Goal: Information Seeking & Learning: Learn about a topic

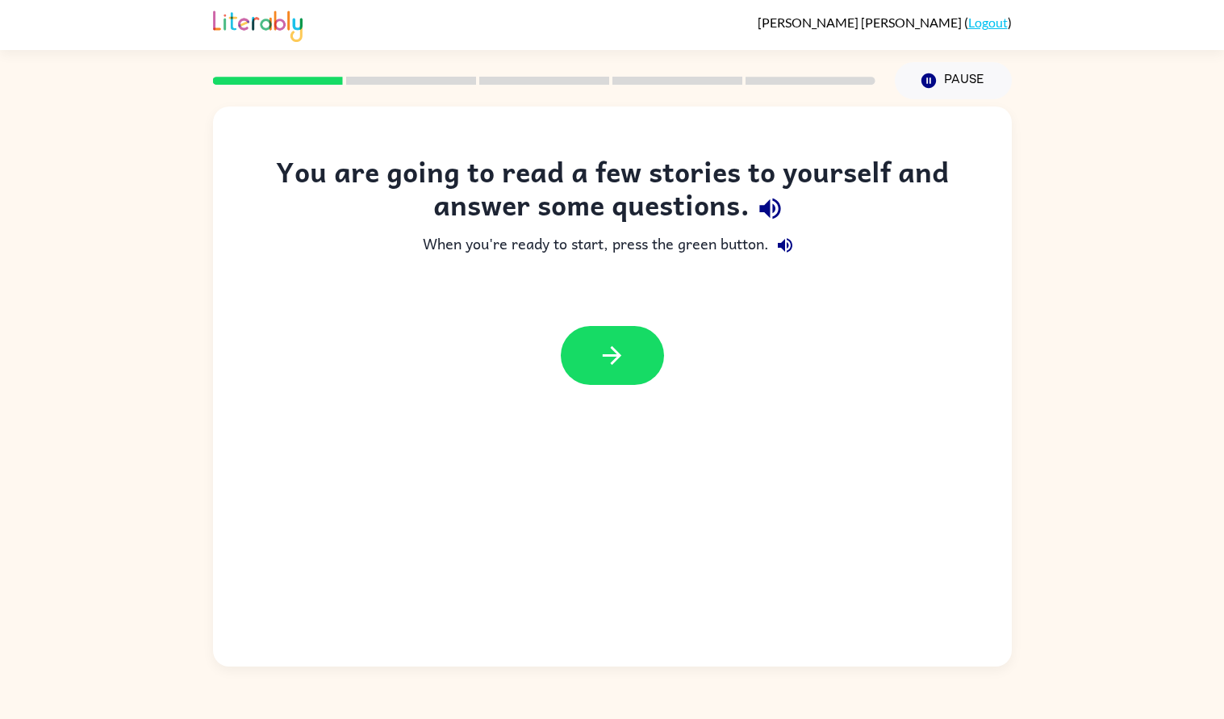
click at [977, 455] on div "You are going to read a few stories to yourself and answer some questions. When…" at bounding box center [612, 387] width 799 height 560
click at [617, 353] on icon "button" at bounding box center [612, 355] width 19 height 19
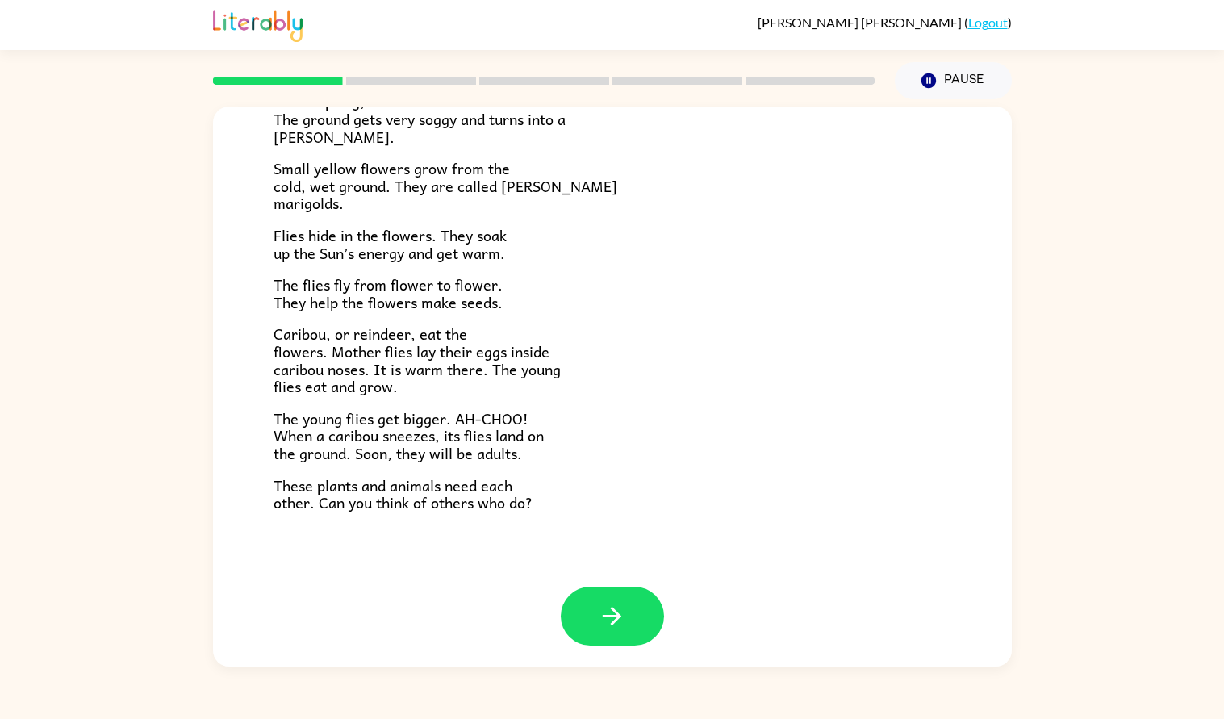
scroll to position [231, 0]
click at [614, 627] on icon "button" at bounding box center [612, 615] width 28 height 28
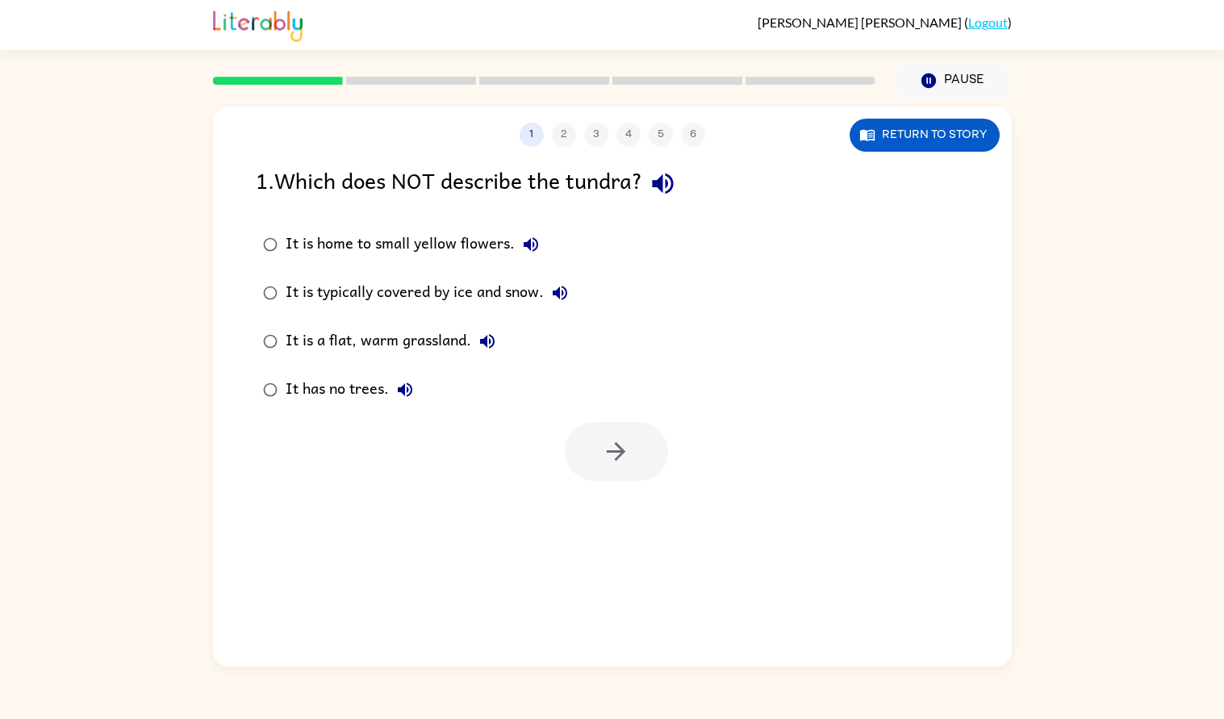
scroll to position [0, 0]
click at [351, 337] on div "It is a flat, warm grassland." at bounding box center [395, 341] width 218 height 32
click at [642, 465] on button "button" at bounding box center [616, 451] width 103 height 59
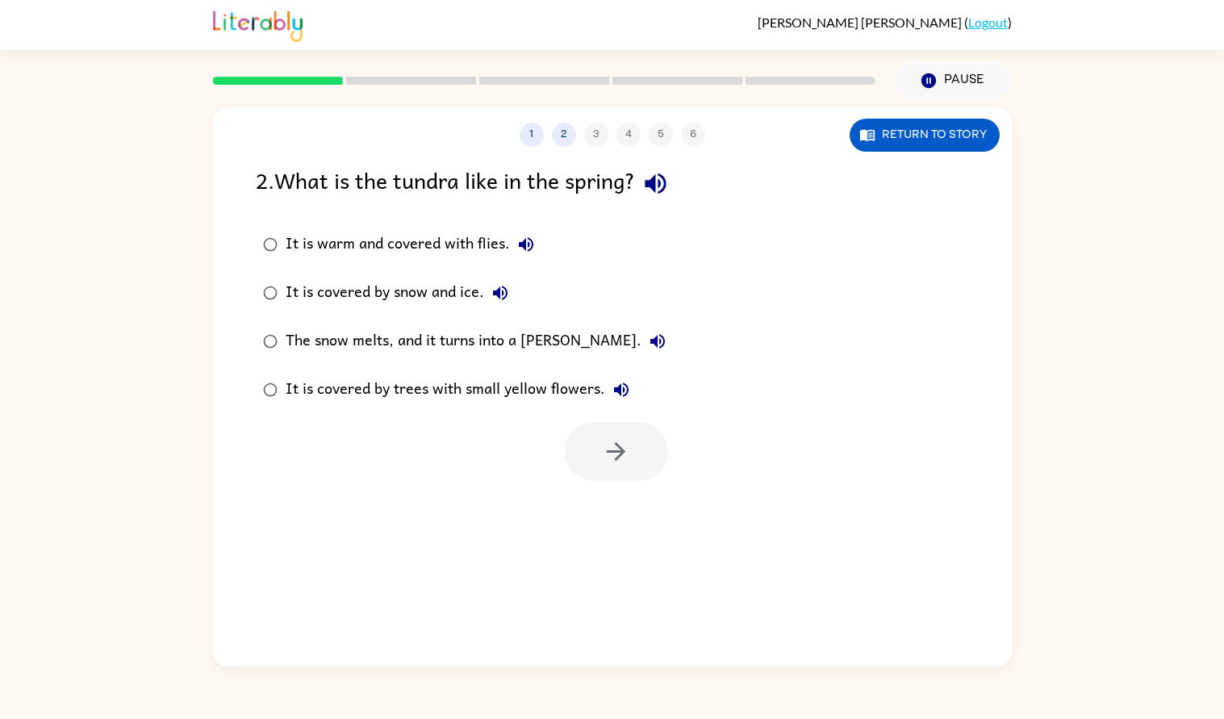
click at [353, 295] on div "It is covered by snow and ice." at bounding box center [401, 293] width 231 height 32
click at [371, 343] on div "The snow melts, and it turns into a [PERSON_NAME]." at bounding box center [480, 341] width 388 height 32
click at [625, 442] on icon "button" at bounding box center [616, 451] width 28 height 28
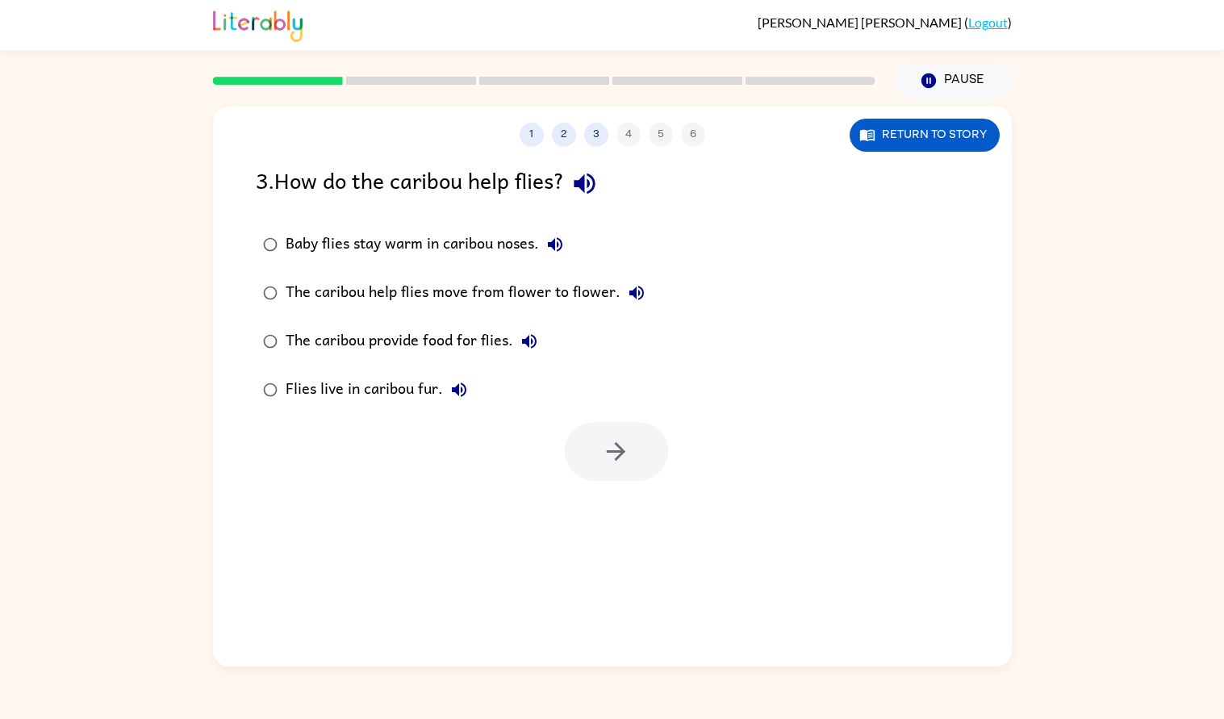
click at [405, 286] on div "The caribou help flies move from flower to flower." at bounding box center [469, 293] width 367 height 32
click at [631, 455] on button "button" at bounding box center [616, 451] width 103 height 59
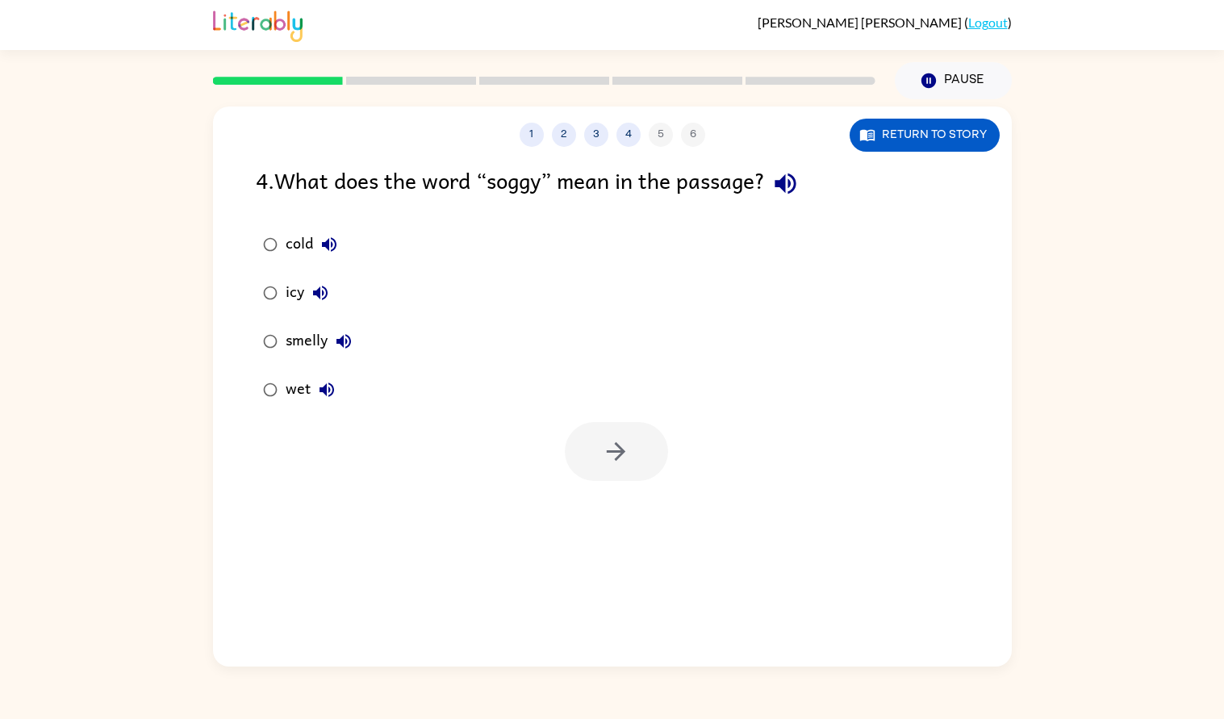
click at [300, 383] on div "wet" at bounding box center [314, 390] width 57 height 32
click at [604, 467] on button "button" at bounding box center [616, 451] width 103 height 59
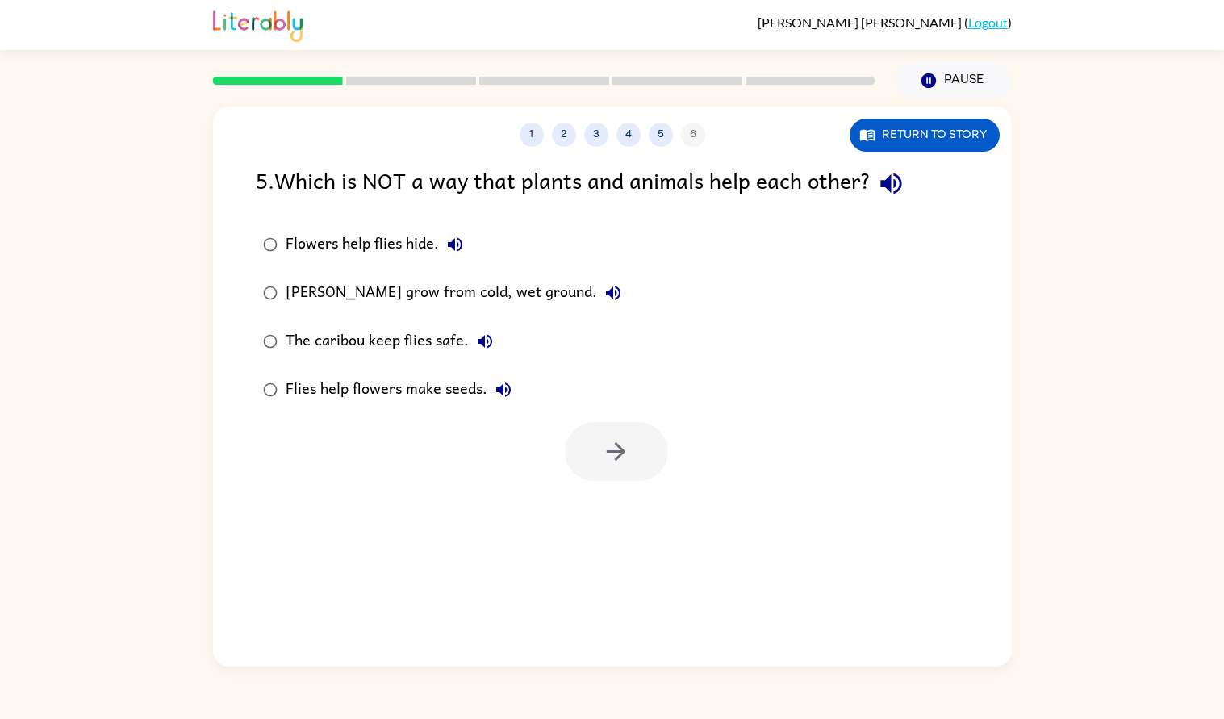
click at [426, 395] on div "Flies help flowers make seeds." at bounding box center [403, 390] width 234 height 32
click at [629, 469] on button "button" at bounding box center [616, 451] width 103 height 59
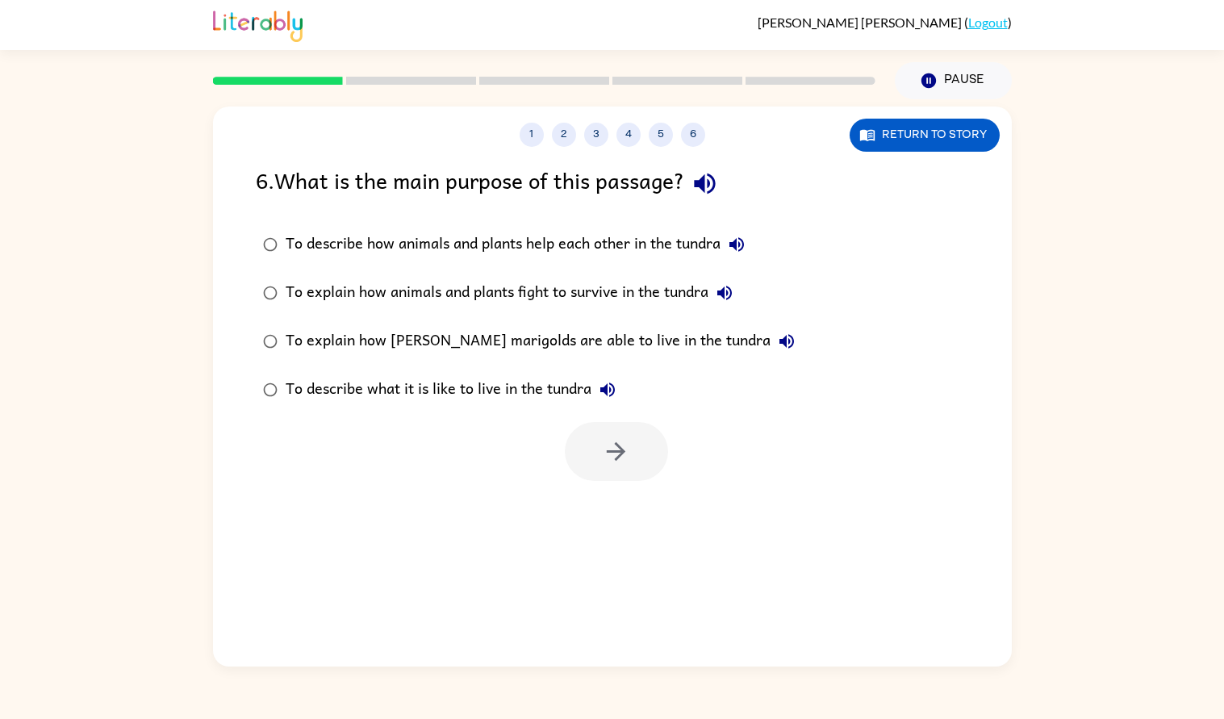
click at [508, 253] on div "To describe how animals and plants help each other in the tundra" at bounding box center [519, 244] width 467 height 32
click at [604, 453] on icon "button" at bounding box center [616, 451] width 28 height 28
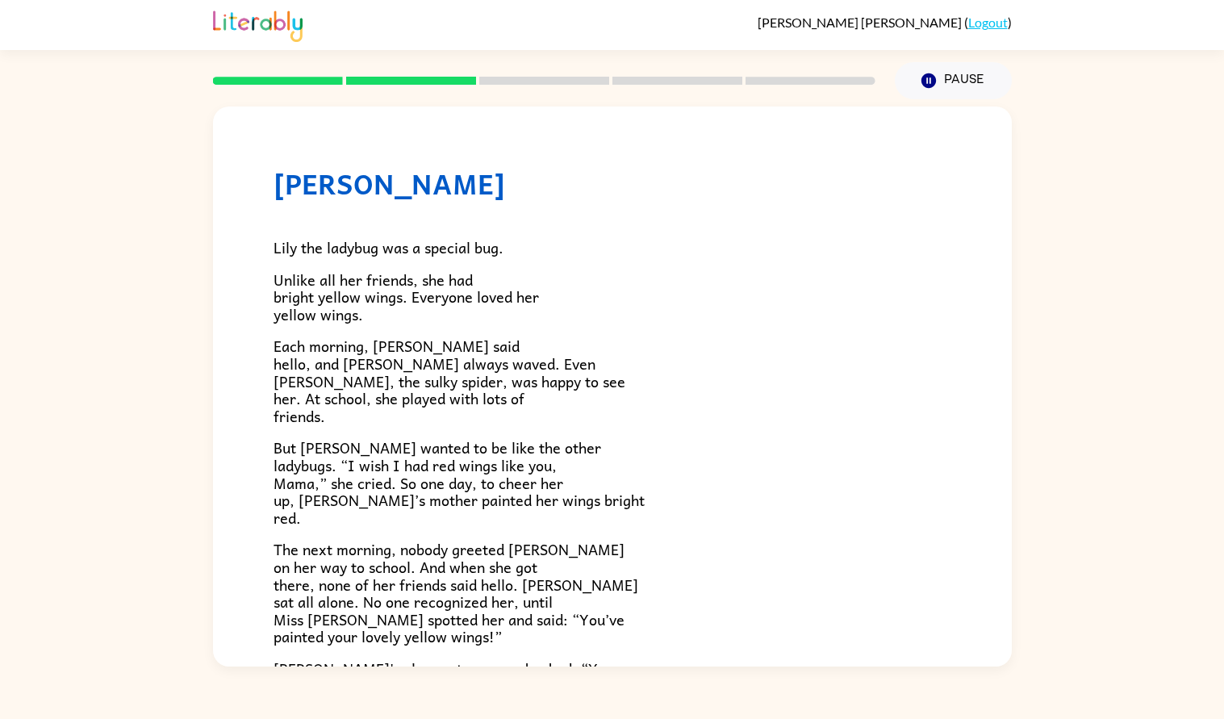
scroll to position [350, 0]
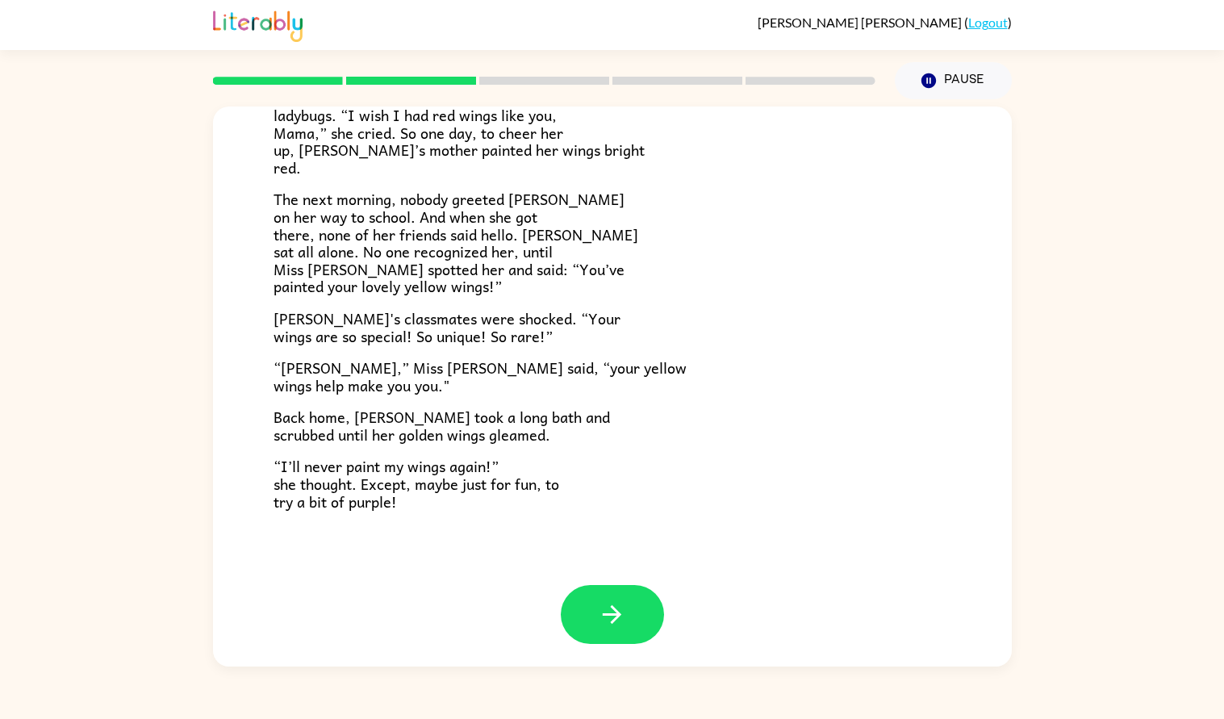
click at [747, 334] on p "[PERSON_NAME]'s classmates were shocked. “Your wings are so special! So unique!…" at bounding box center [613, 327] width 678 height 35
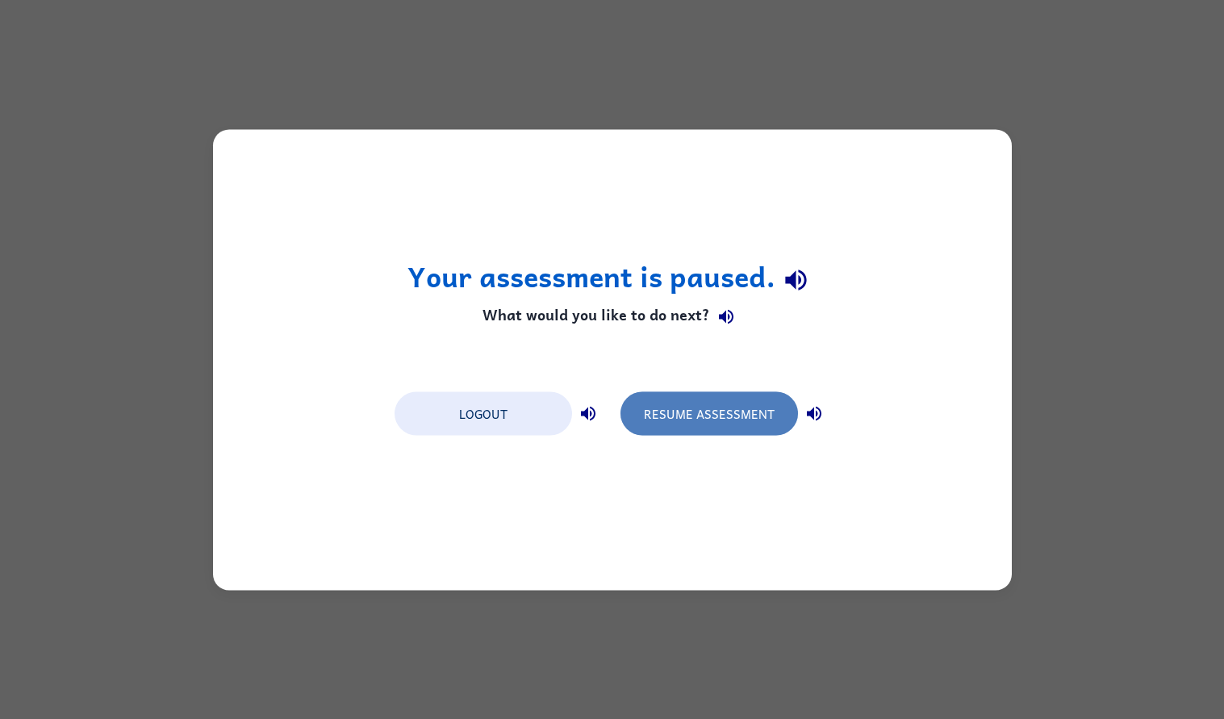
click at [696, 405] on button "Resume Assessment" at bounding box center [710, 413] width 178 height 44
click at [705, 402] on button "Resume Assessment" at bounding box center [710, 413] width 178 height 44
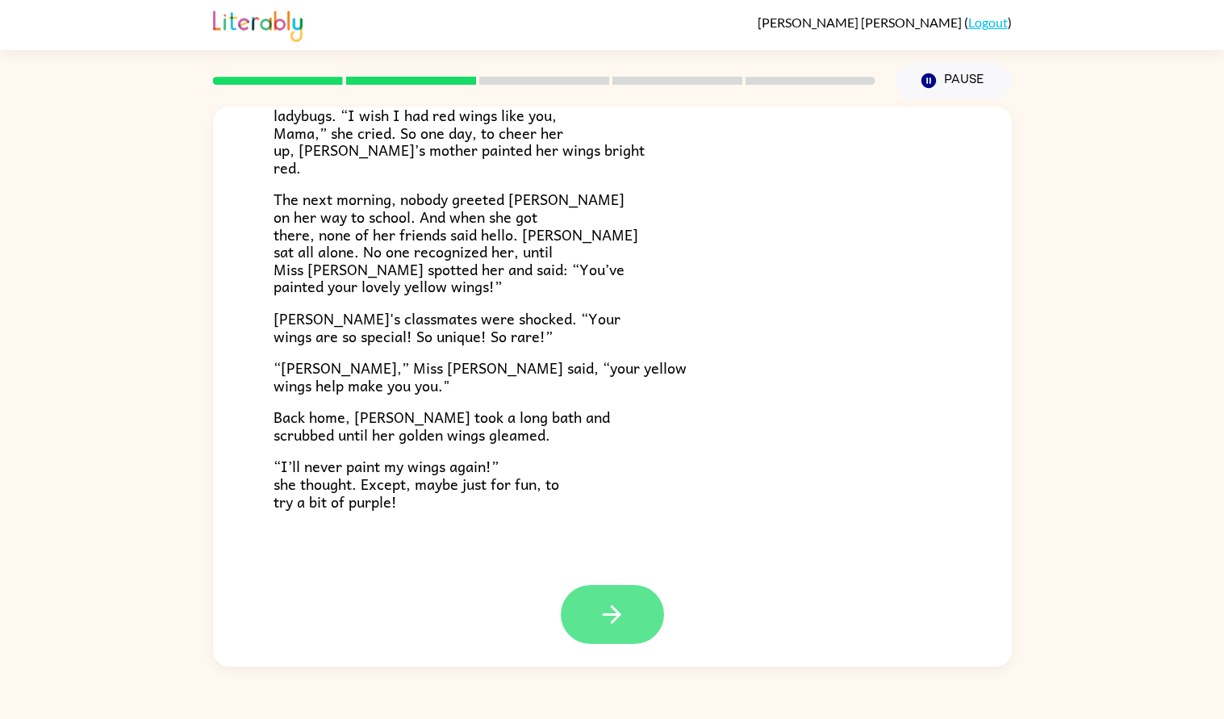
click at [625, 606] on icon "button" at bounding box center [612, 614] width 28 height 28
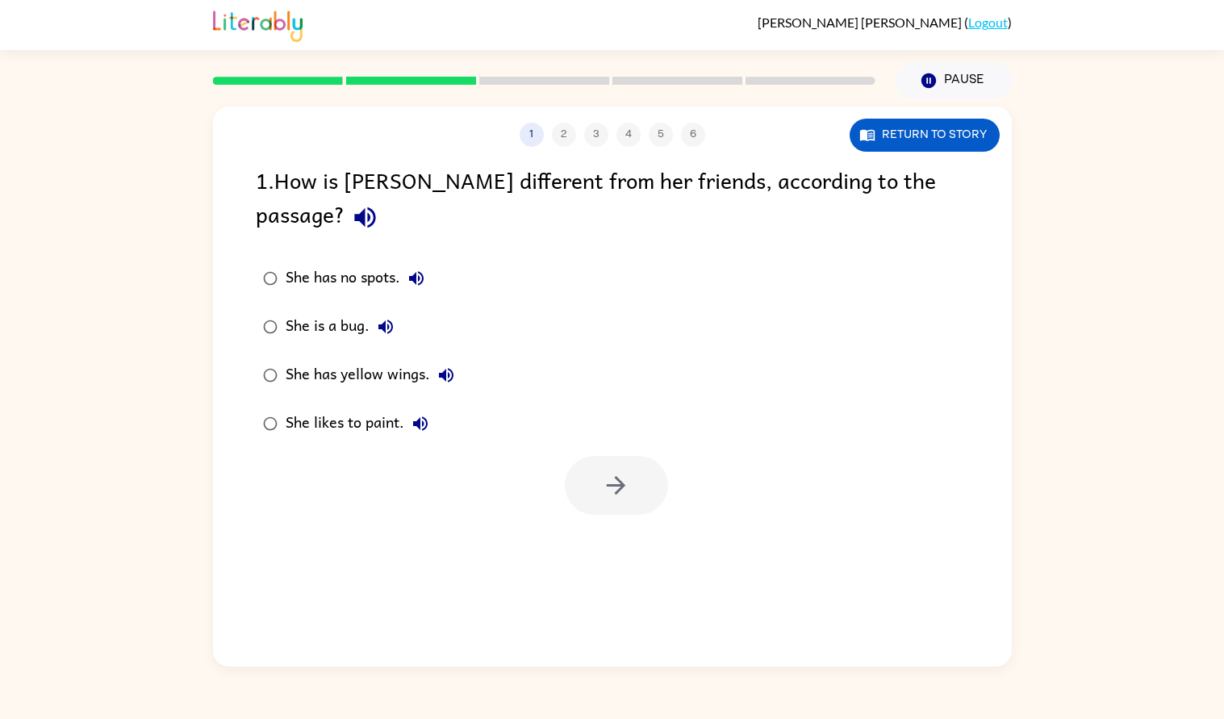
scroll to position [0, 0]
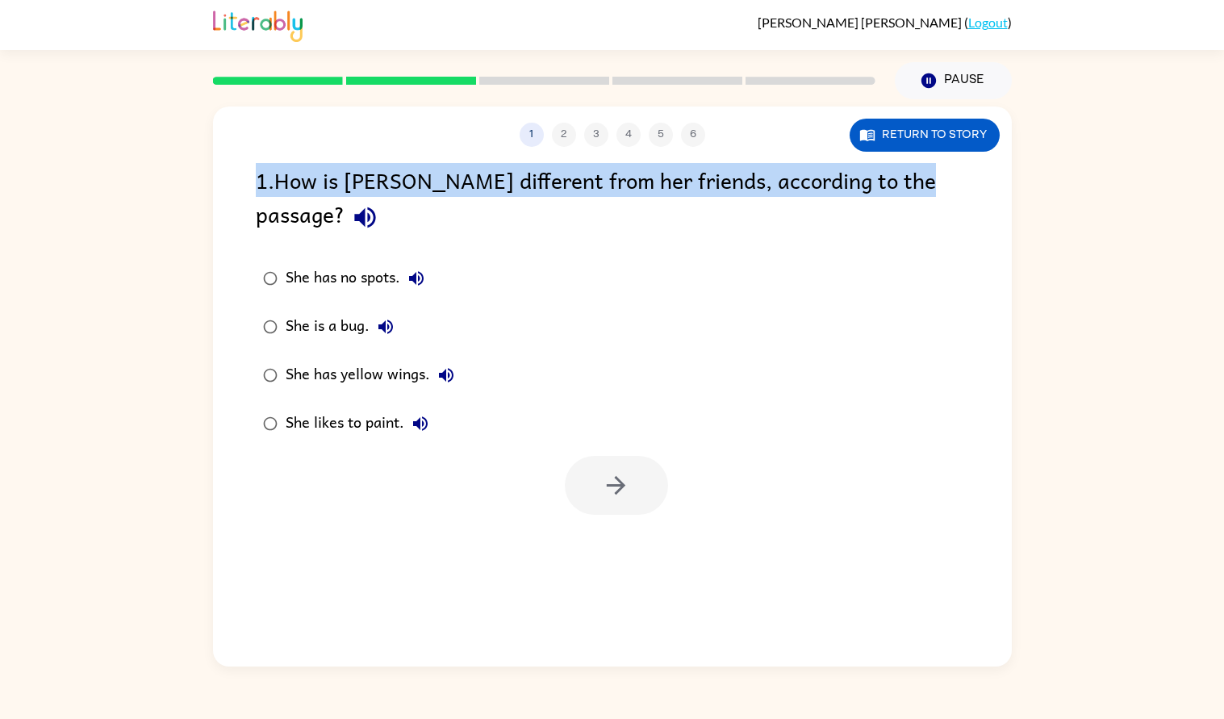
drag, startPoint x: 252, startPoint y: 174, endPoint x: 982, endPoint y: 163, distance: 730.5
click at [982, 163] on div "1 . How is [PERSON_NAME] different from her friends, according to the passage? …" at bounding box center [612, 339] width 799 height 352
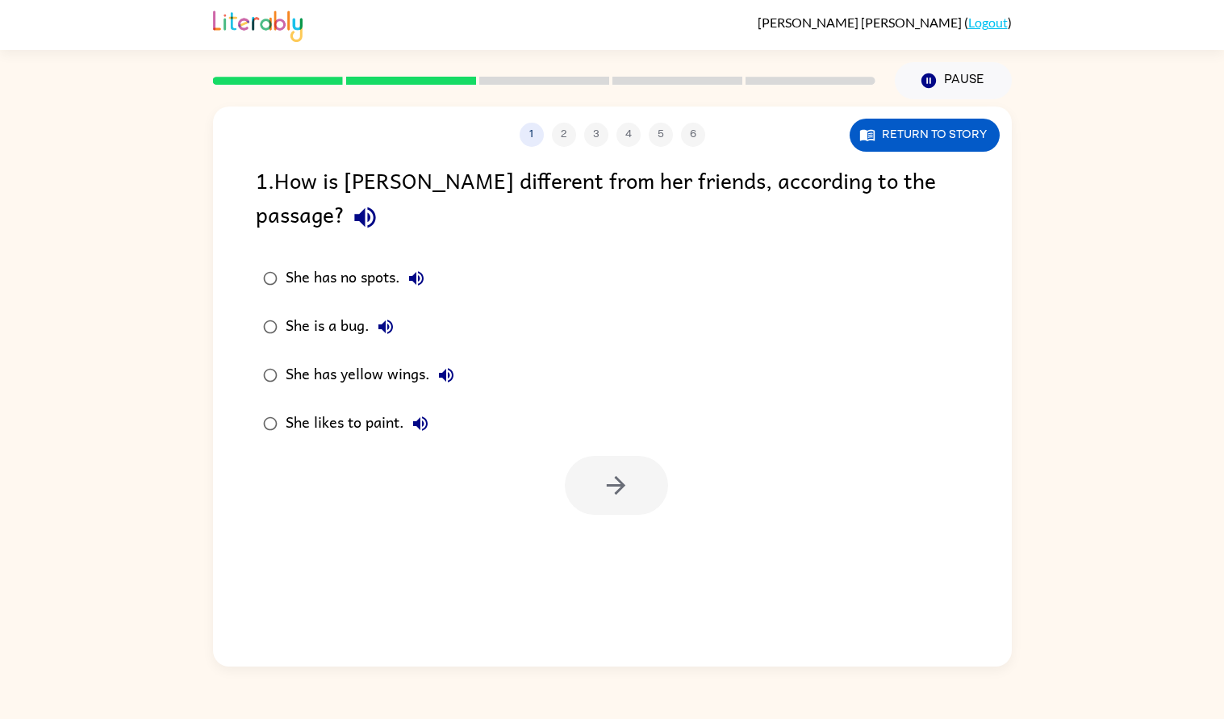
click at [840, 276] on div "She has no spots. She is a bug. She has yellow wings. She likes to paint." at bounding box center [634, 351] width 756 height 194
click at [407, 351] on label "She has yellow wings." at bounding box center [359, 375] width 224 height 48
click at [659, 456] on button "button" at bounding box center [616, 485] width 103 height 59
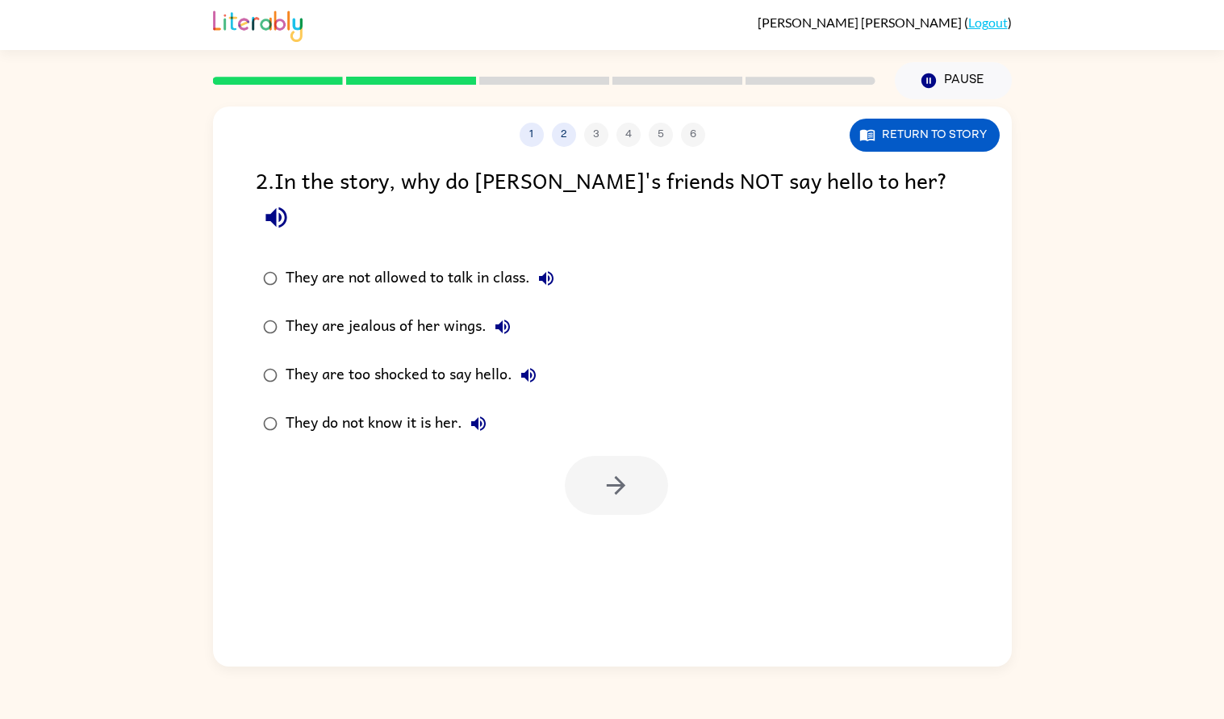
click at [659, 456] on div at bounding box center [616, 485] width 103 height 59
click at [328, 311] on div "They are jealous of her wings." at bounding box center [402, 327] width 233 height 32
click at [633, 460] on button "button" at bounding box center [616, 485] width 103 height 59
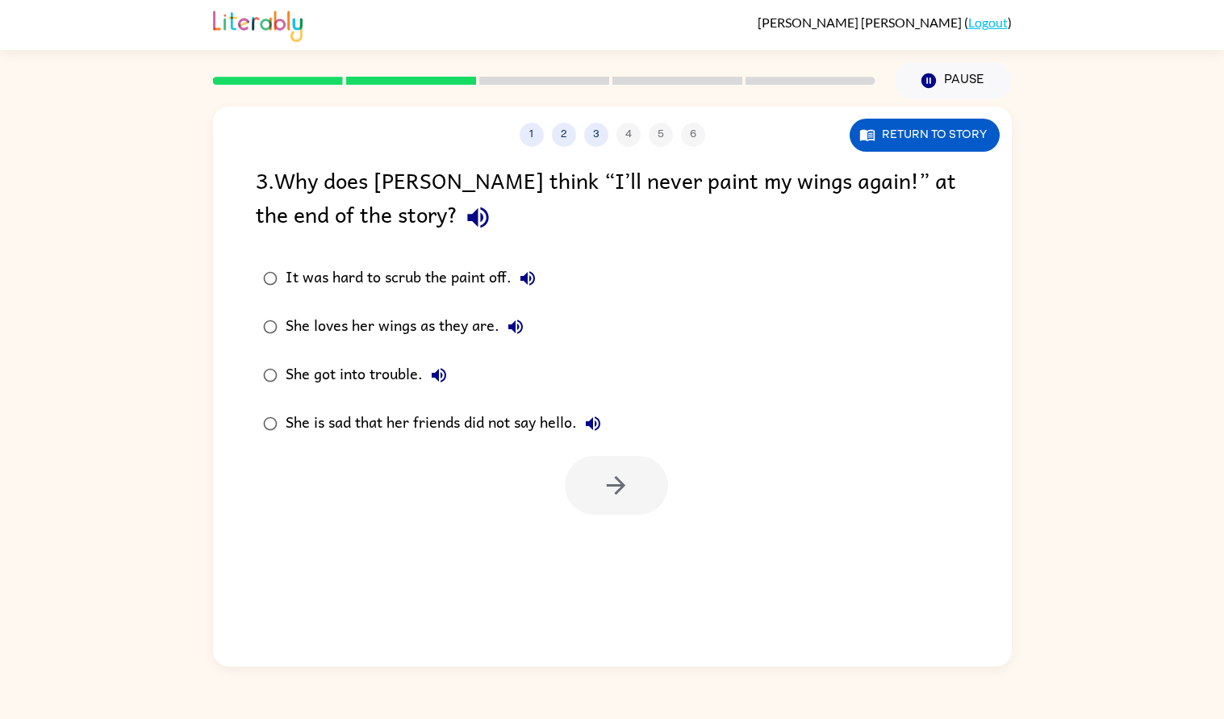
click at [475, 327] on div "She loves her wings as they are." at bounding box center [409, 327] width 246 height 32
click at [613, 482] on icon "button" at bounding box center [616, 485] width 28 height 28
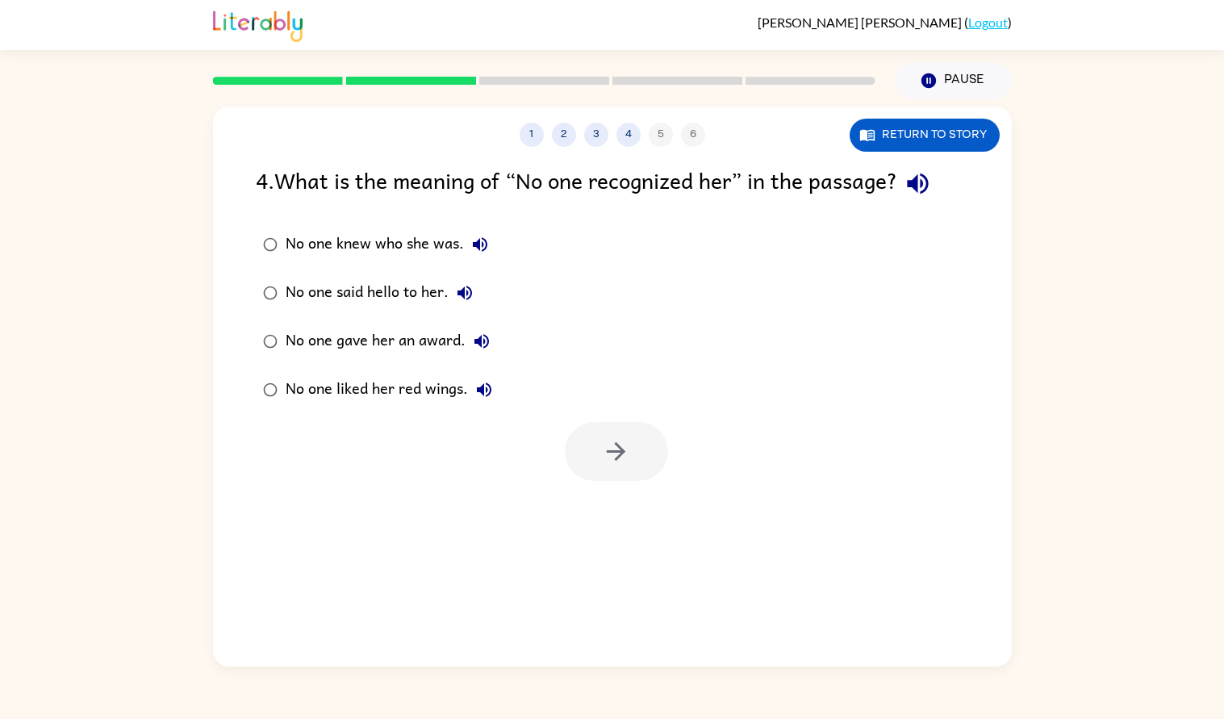
click at [426, 291] on div "No one said hello to her." at bounding box center [383, 293] width 195 height 32
click at [643, 434] on button "button" at bounding box center [616, 451] width 103 height 59
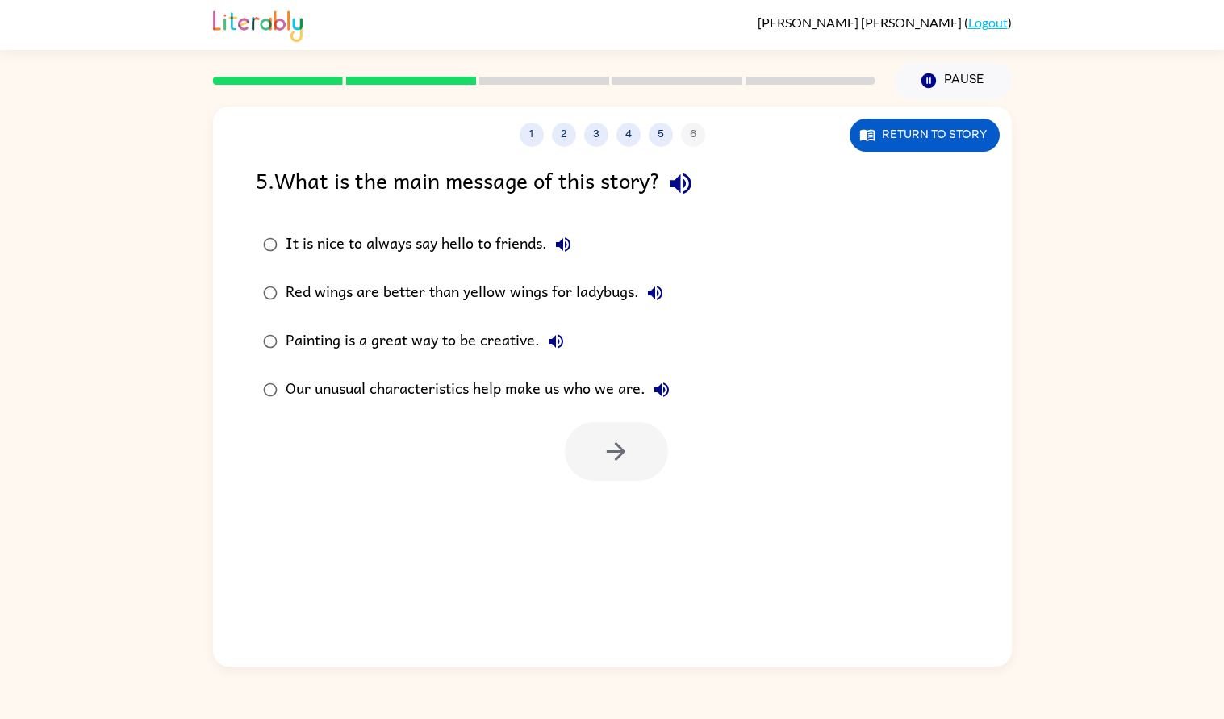
click at [475, 241] on div "It is nice to always say hello to friends." at bounding box center [433, 244] width 294 height 32
click at [497, 395] on div "Our unusual characteristics help make us who we are." at bounding box center [482, 390] width 392 height 32
click at [654, 451] on button "button" at bounding box center [616, 451] width 103 height 59
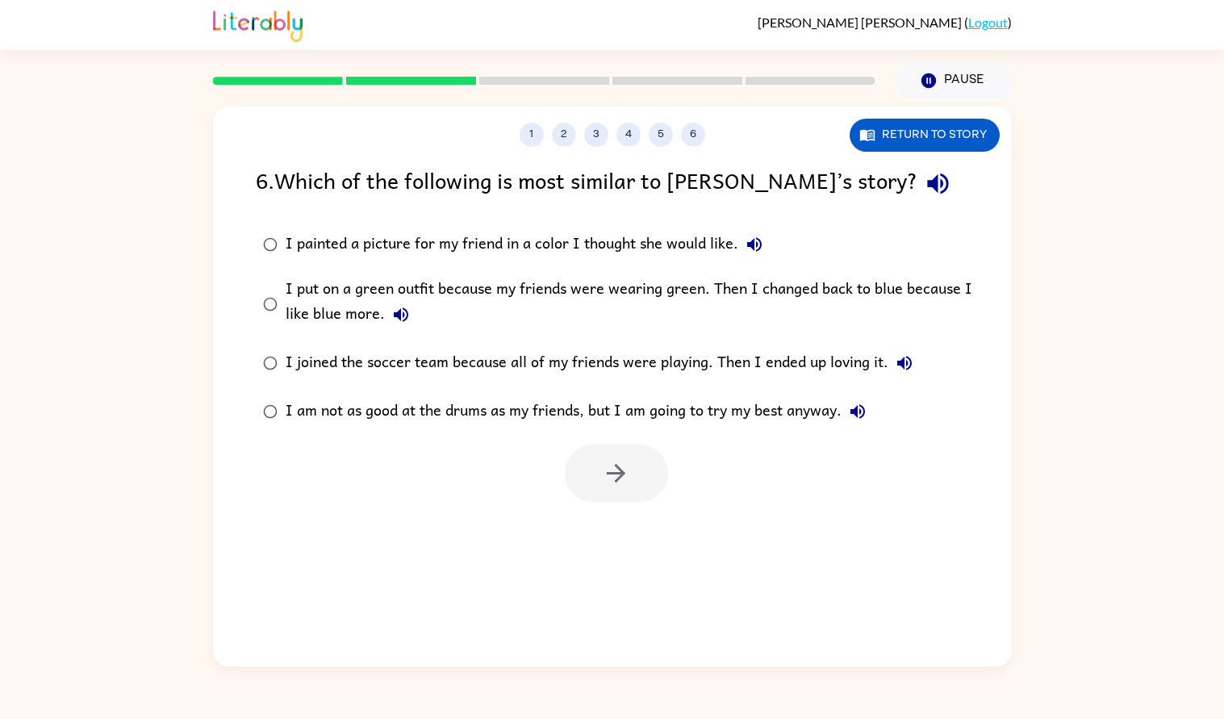
click at [339, 243] on div "I painted a picture for my friend in a color I thought she would like." at bounding box center [528, 244] width 485 height 32
click at [651, 488] on button "button" at bounding box center [616, 473] width 103 height 59
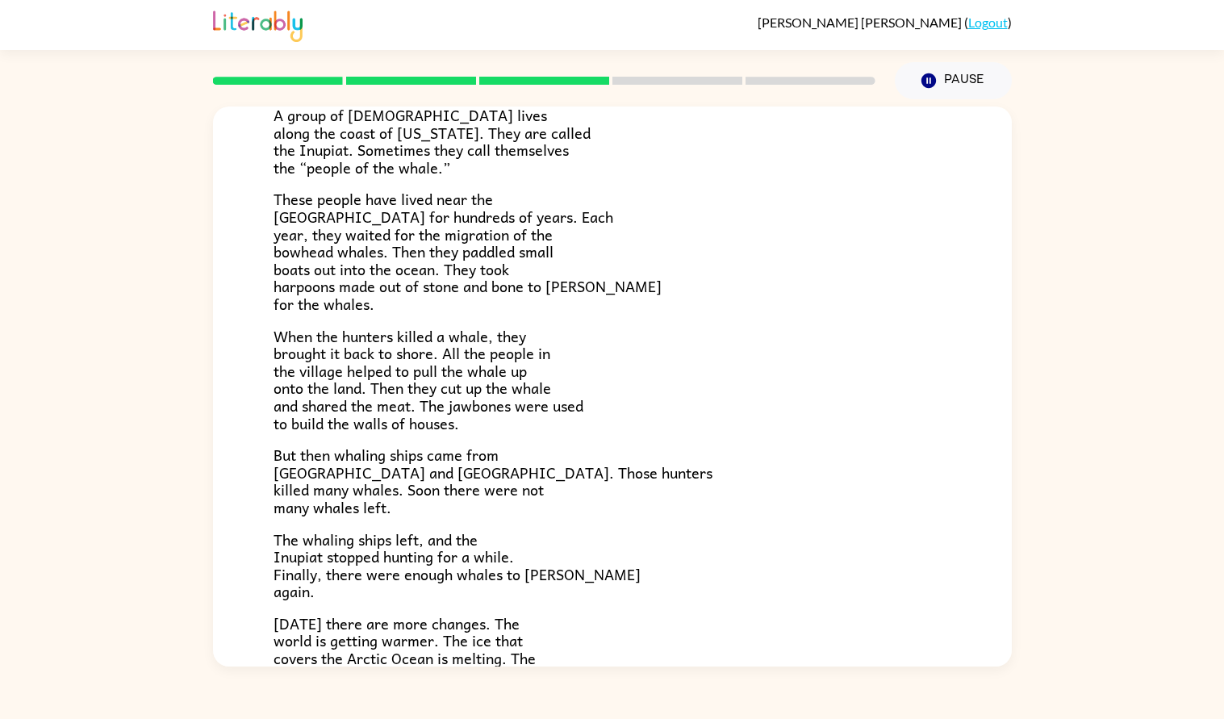
scroll to position [136, 0]
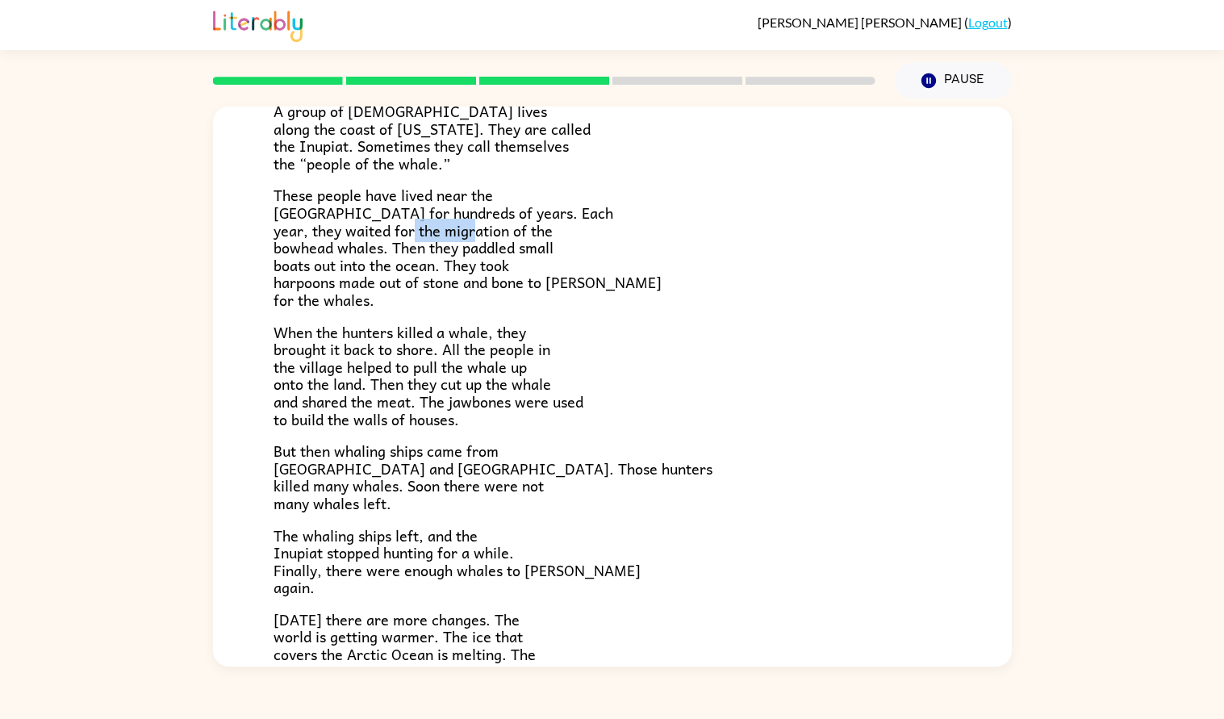
drag, startPoint x: 442, startPoint y: 229, endPoint x: 508, endPoint y: 232, distance: 65.4
click at [508, 232] on span "These people have lived near the [GEOGRAPHIC_DATA] for hundreds of years. Each …" at bounding box center [468, 247] width 388 height 128
click at [493, 230] on span "These people have lived near the [GEOGRAPHIC_DATA] for hundreds of years. Each …" at bounding box center [468, 247] width 388 height 128
drag, startPoint x: 493, startPoint y: 230, endPoint x: 436, endPoint y: 228, distance: 57.4
click at [436, 228] on span "These people have lived near the [GEOGRAPHIC_DATA] for hundreds of years. Each …" at bounding box center [468, 247] width 388 height 128
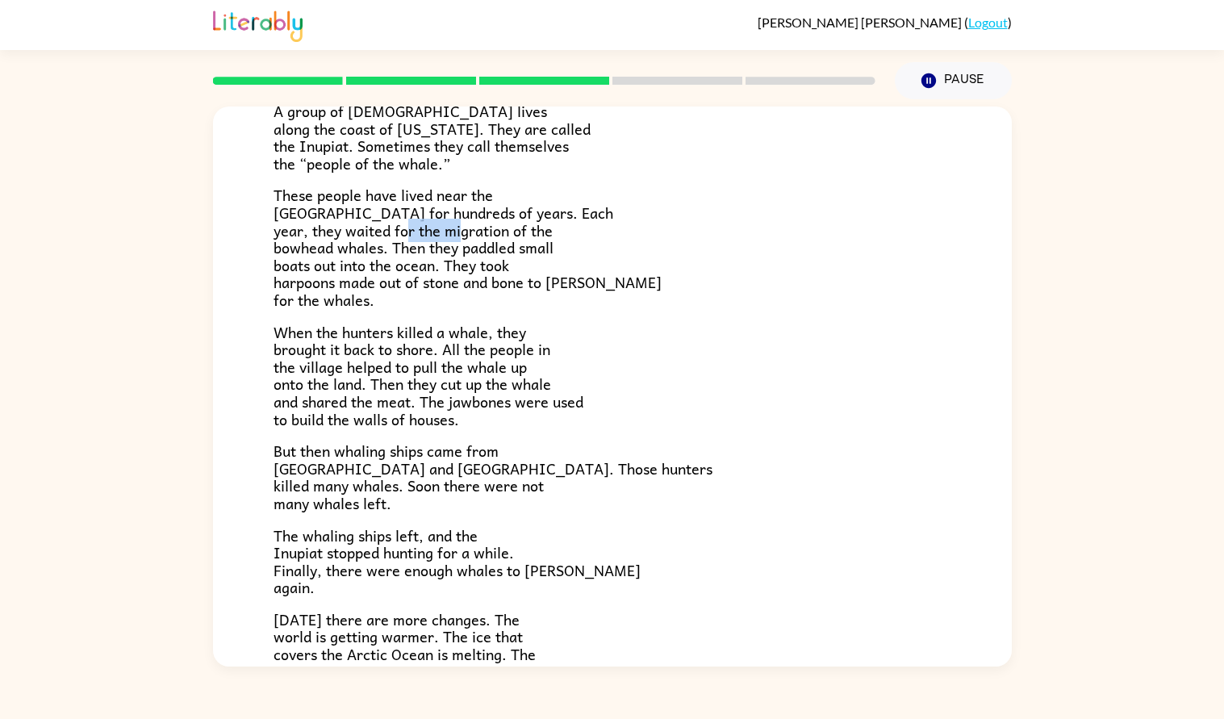
click at [458, 228] on span "These people have lived near the [GEOGRAPHIC_DATA] for hundreds of years. Each …" at bounding box center [468, 247] width 388 height 128
drag, startPoint x: 445, startPoint y: 228, endPoint x: 506, endPoint y: 233, distance: 61.5
click at [506, 233] on span "These people have lived near the [GEOGRAPHIC_DATA] for hundreds of years. Each …" at bounding box center [468, 247] width 388 height 128
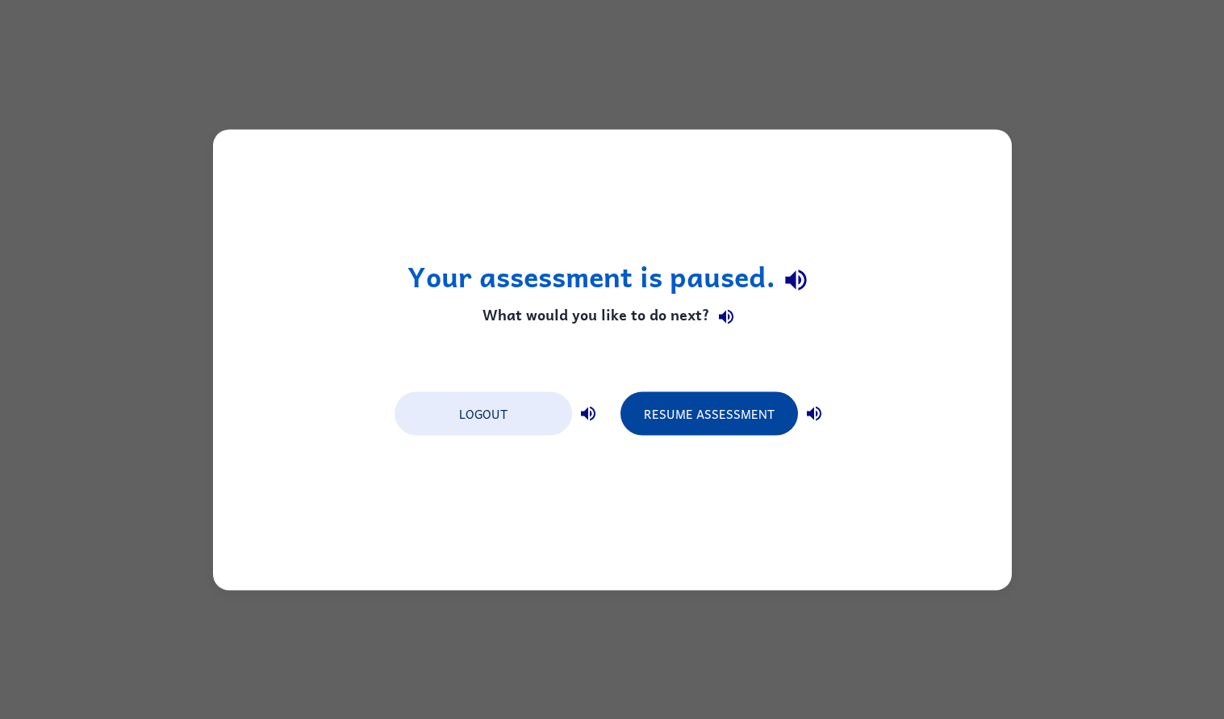
click at [665, 411] on button "Resume Assessment" at bounding box center [710, 413] width 178 height 44
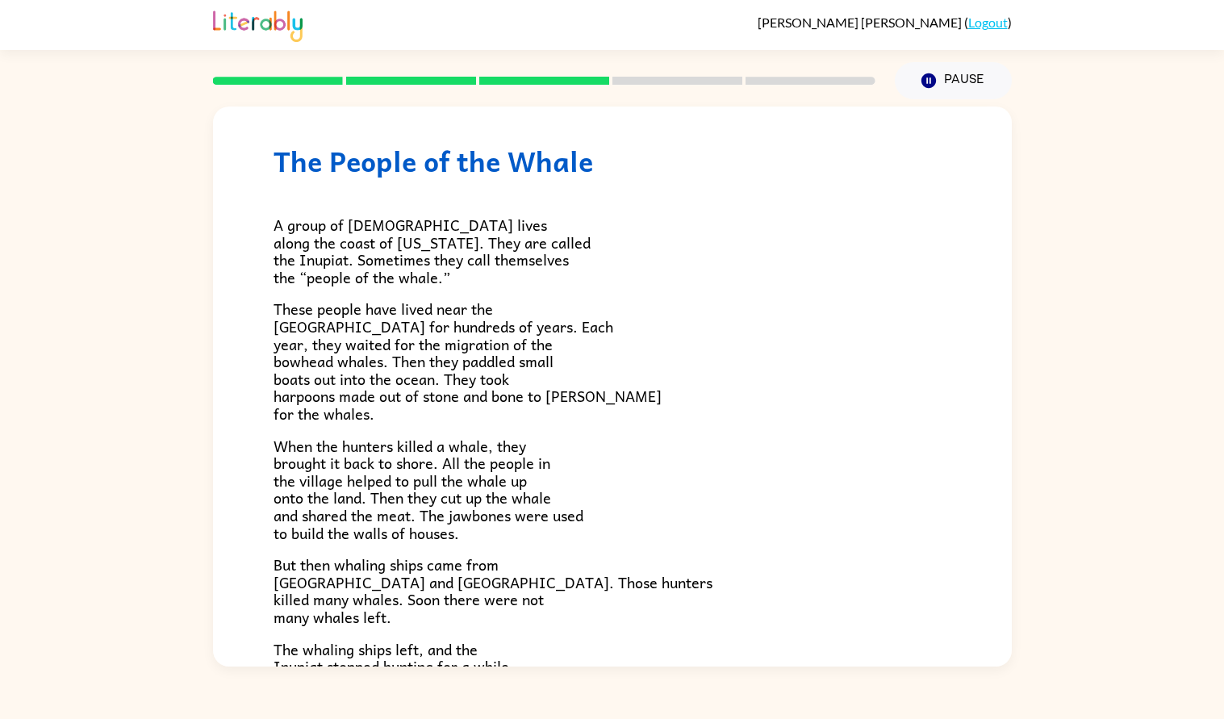
scroll to position [0, 0]
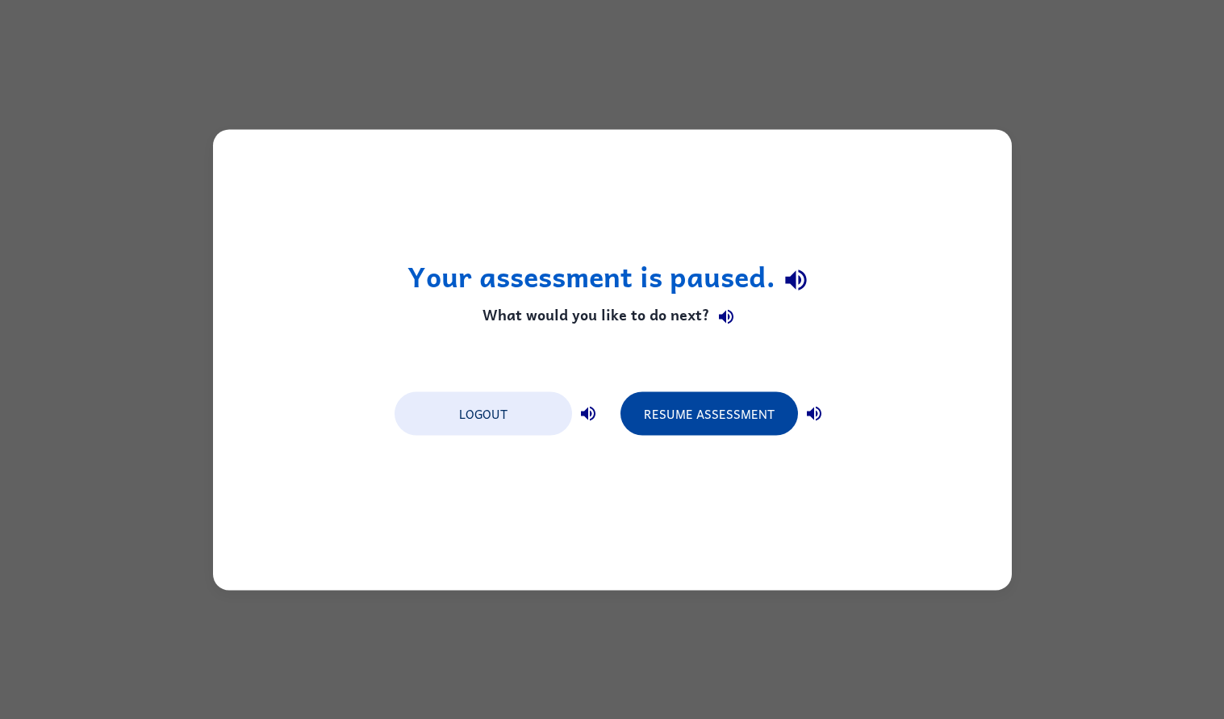
click at [723, 425] on button "Resume Assessment" at bounding box center [710, 413] width 178 height 44
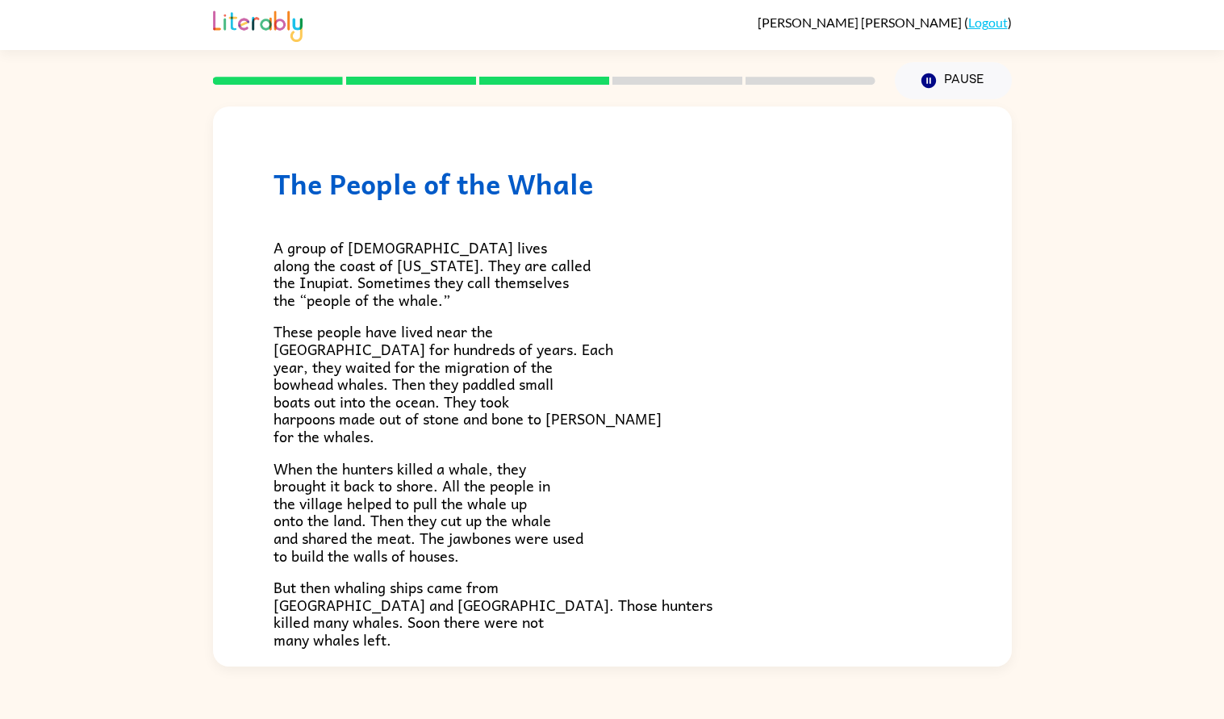
scroll to position [443, 0]
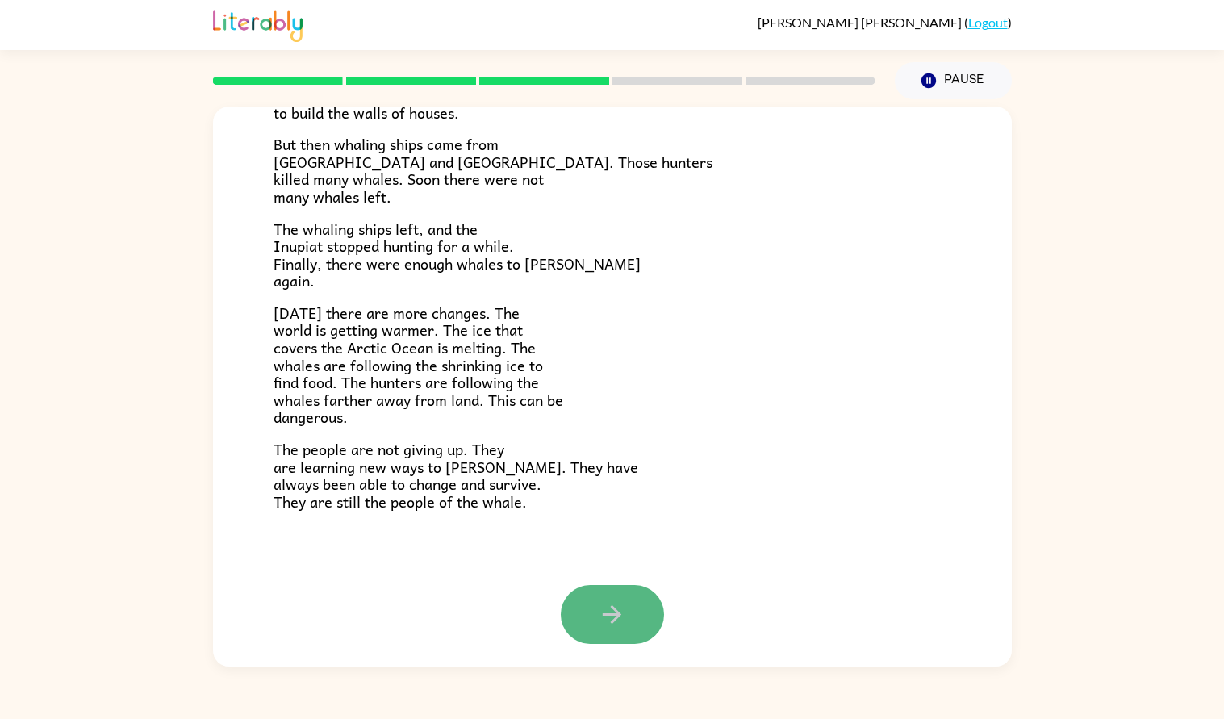
click at [616, 626] on icon "button" at bounding box center [612, 614] width 28 height 28
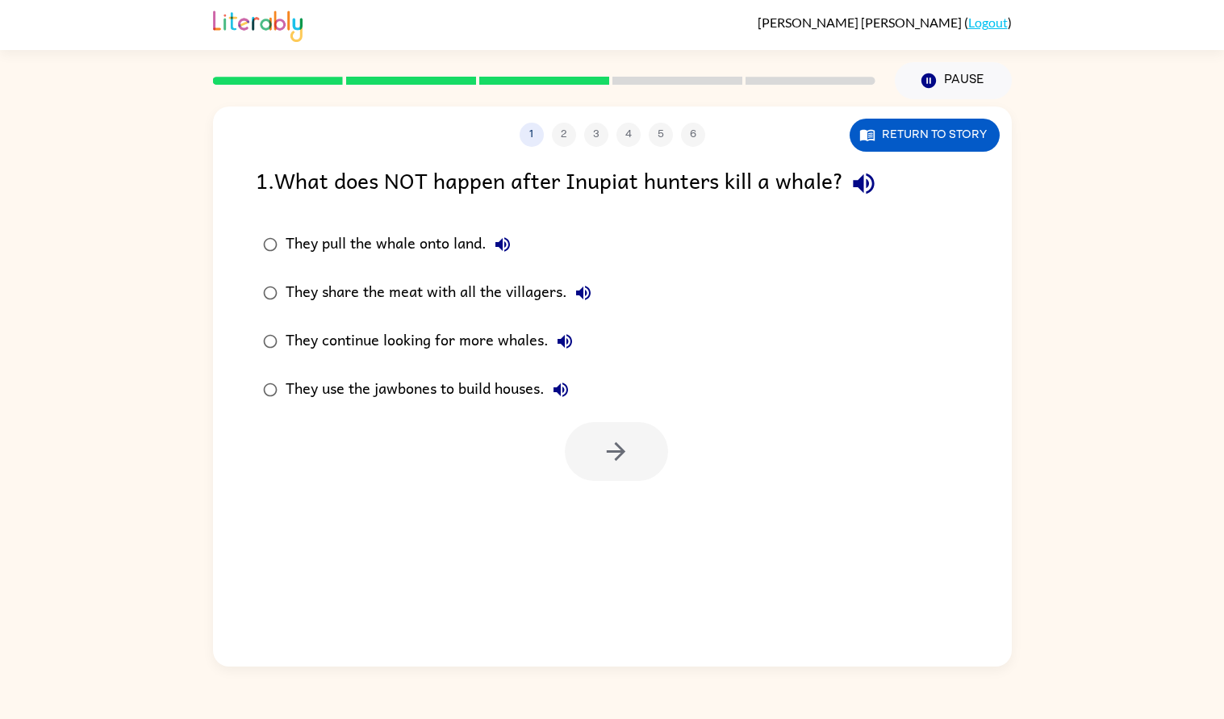
click at [330, 232] on div "They pull the whale onto land." at bounding box center [402, 244] width 233 height 32
click at [610, 461] on icon "button" at bounding box center [616, 451] width 28 height 28
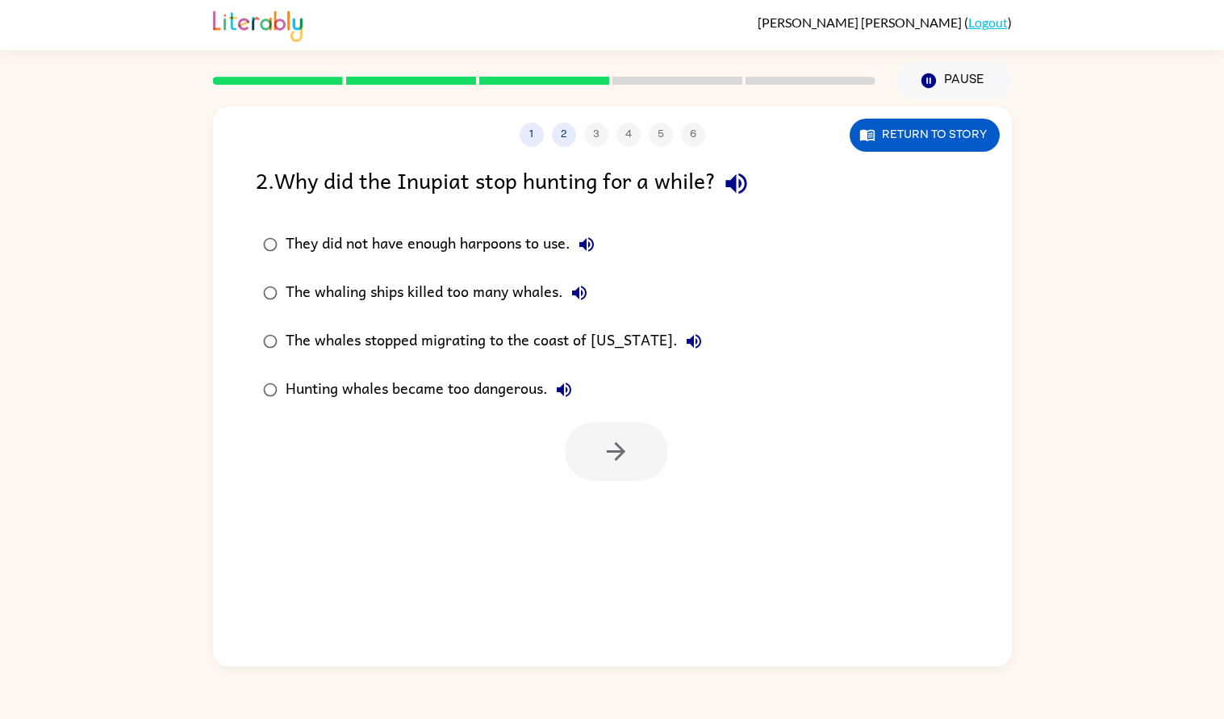
click at [313, 236] on div "They did not have enough harpoons to use." at bounding box center [444, 244] width 317 height 32
click at [308, 290] on div "The whaling ships killed too many whales." at bounding box center [441, 293] width 310 height 32
click at [615, 427] on button "button" at bounding box center [616, 451] width 103 height 59
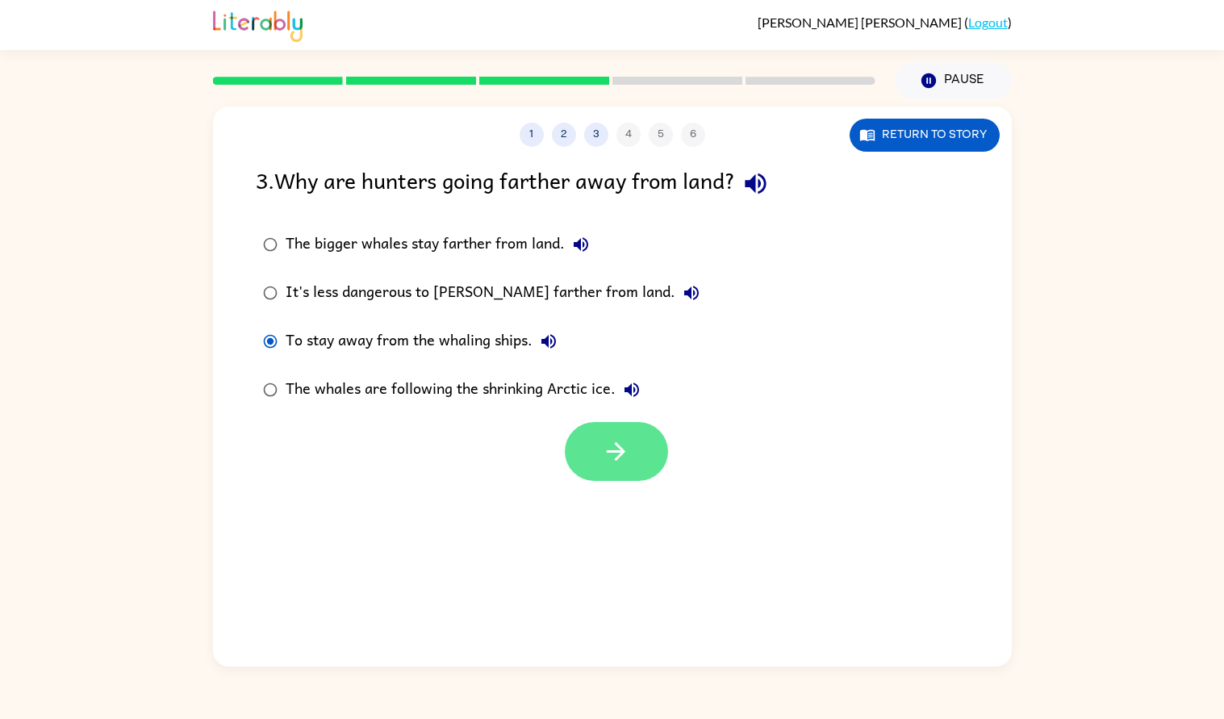
click at [602, 456] on icon "button" at bounding box center [616, 451] width 28 height 28
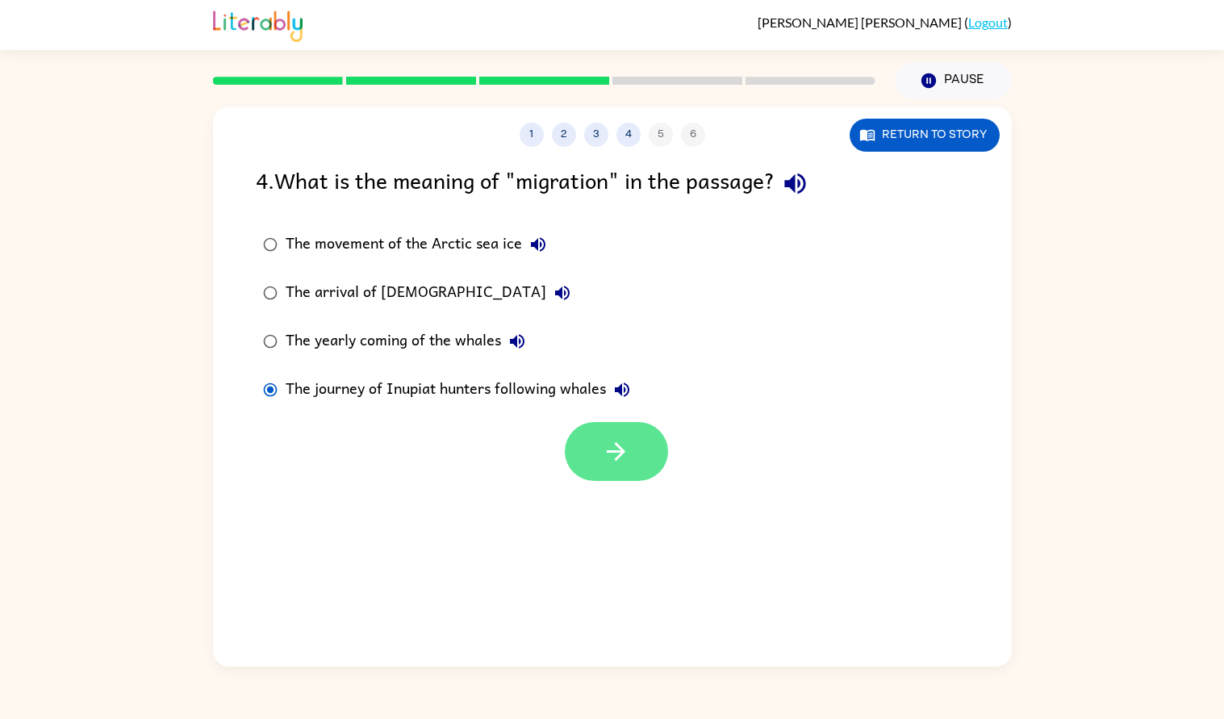
click at [617, 449] on icon "button" at bounding box center [616, 451] width 28 height 28
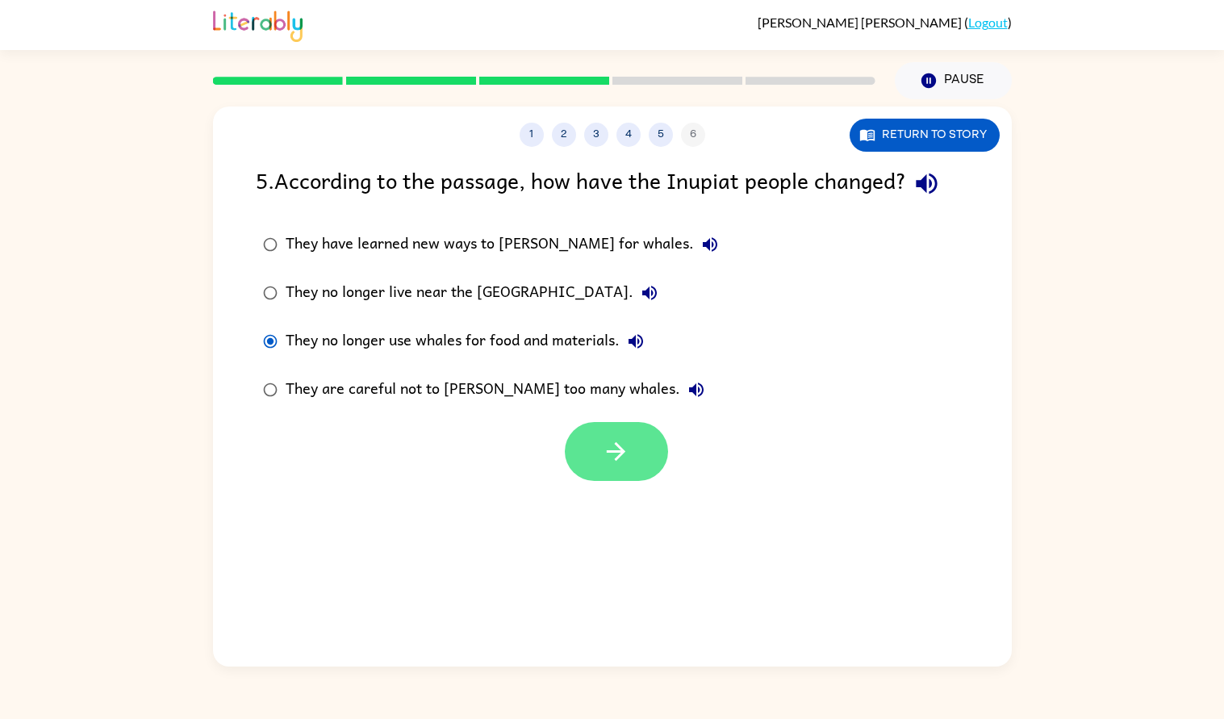
click at [613, 451] on icon "button" at bounding box center [616, 451] width 19 height 19
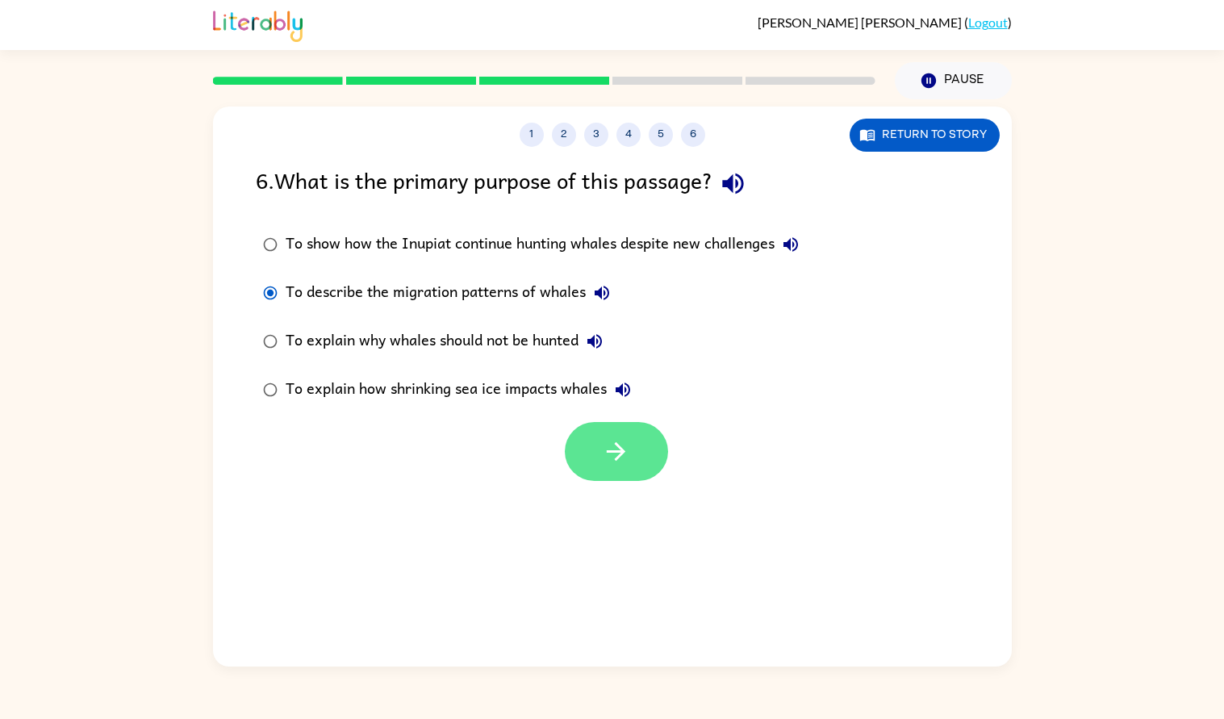
click at [625, 443] on icon "button" at bounding box center [616, 451] width 28 height 28
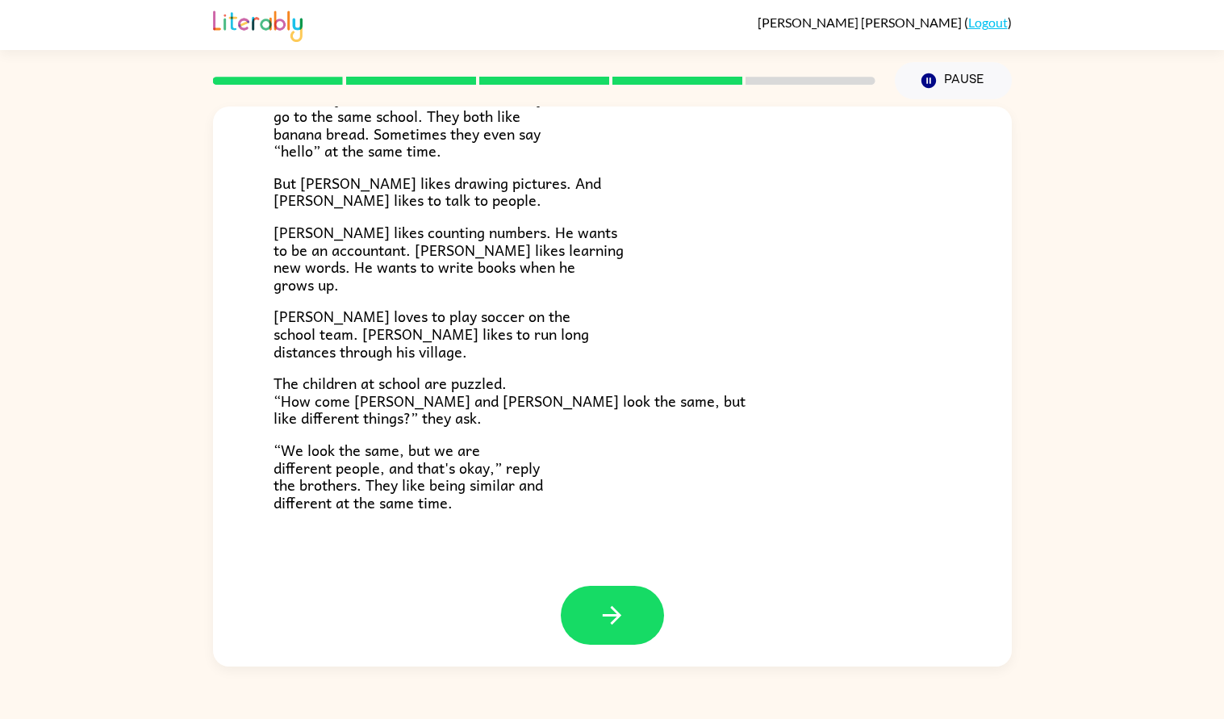
scroll to position [249, 0]
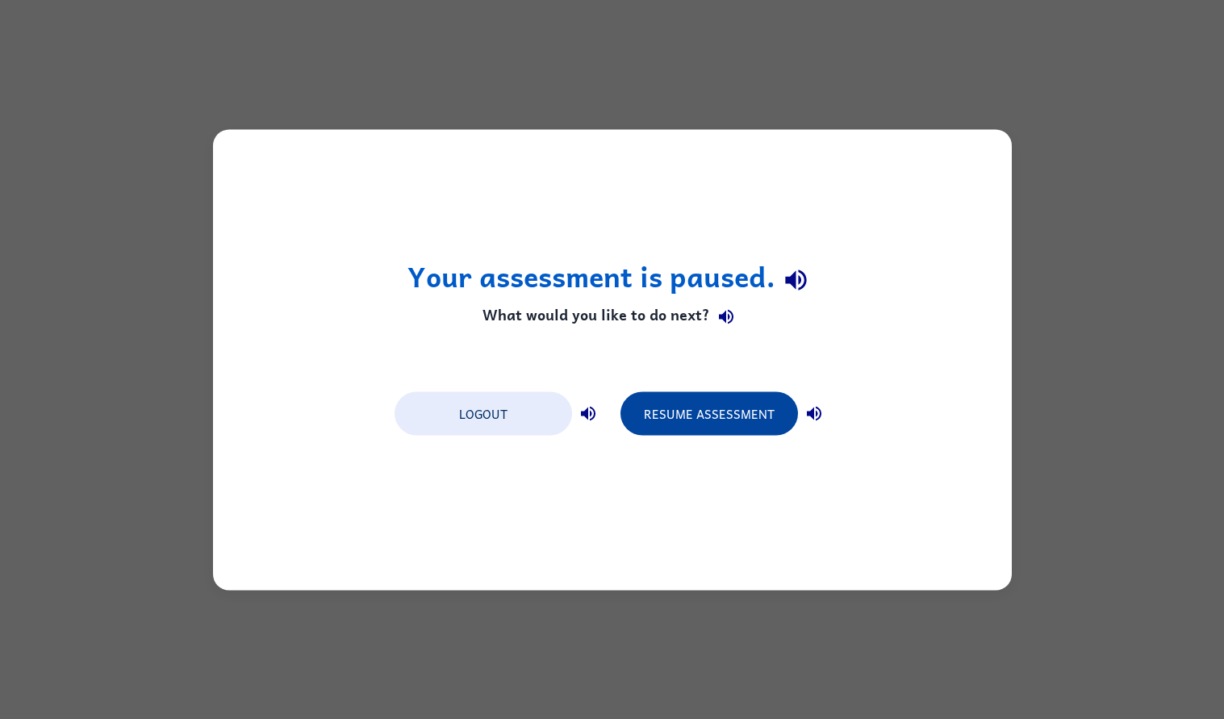
click at [701, 423] on button "Resume Assessment" at bounding box center [710, 413] width 178 height 44
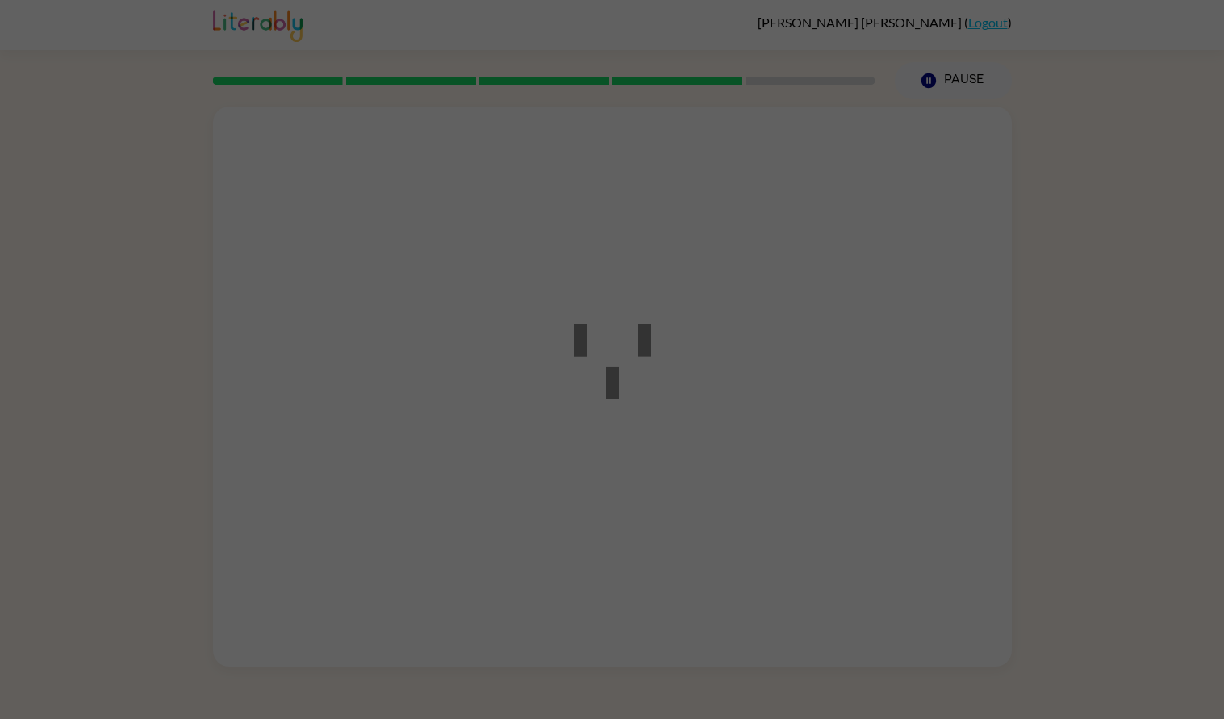
click at [684, 401] on div at bounding box center [612, 360] width 145 height 182
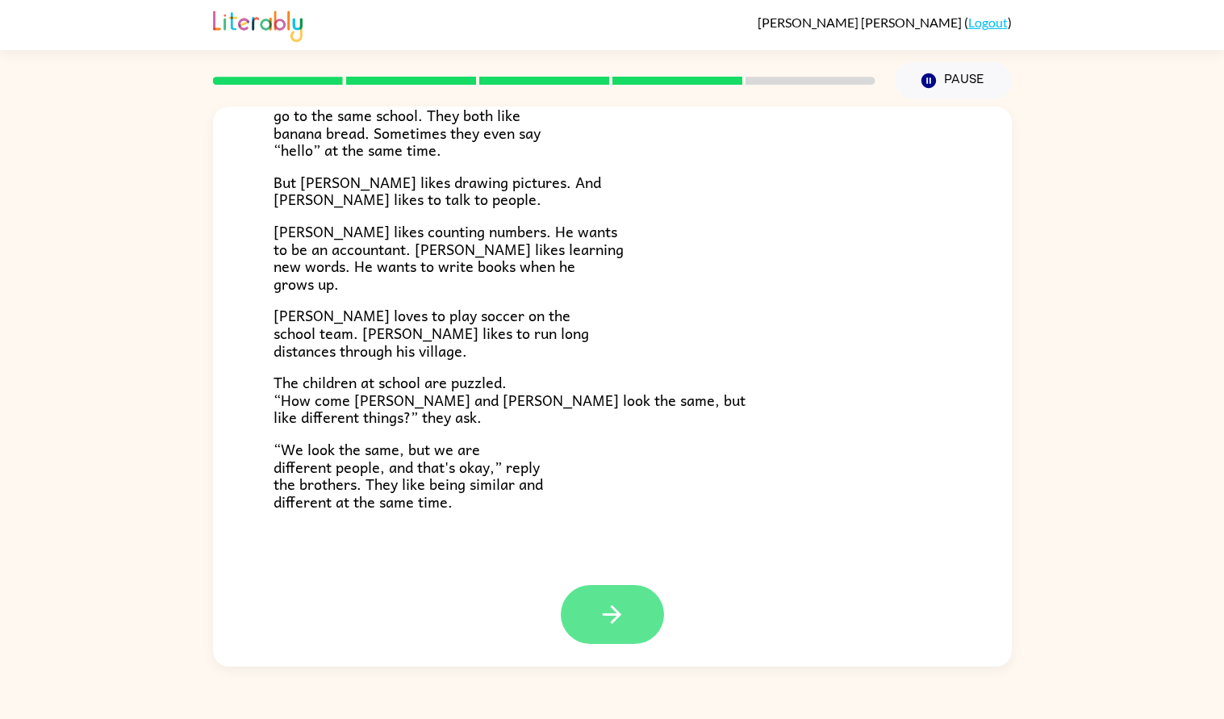
click at [604, 625] on icon "button" at bounding box center [612, 614] width 28 height 28
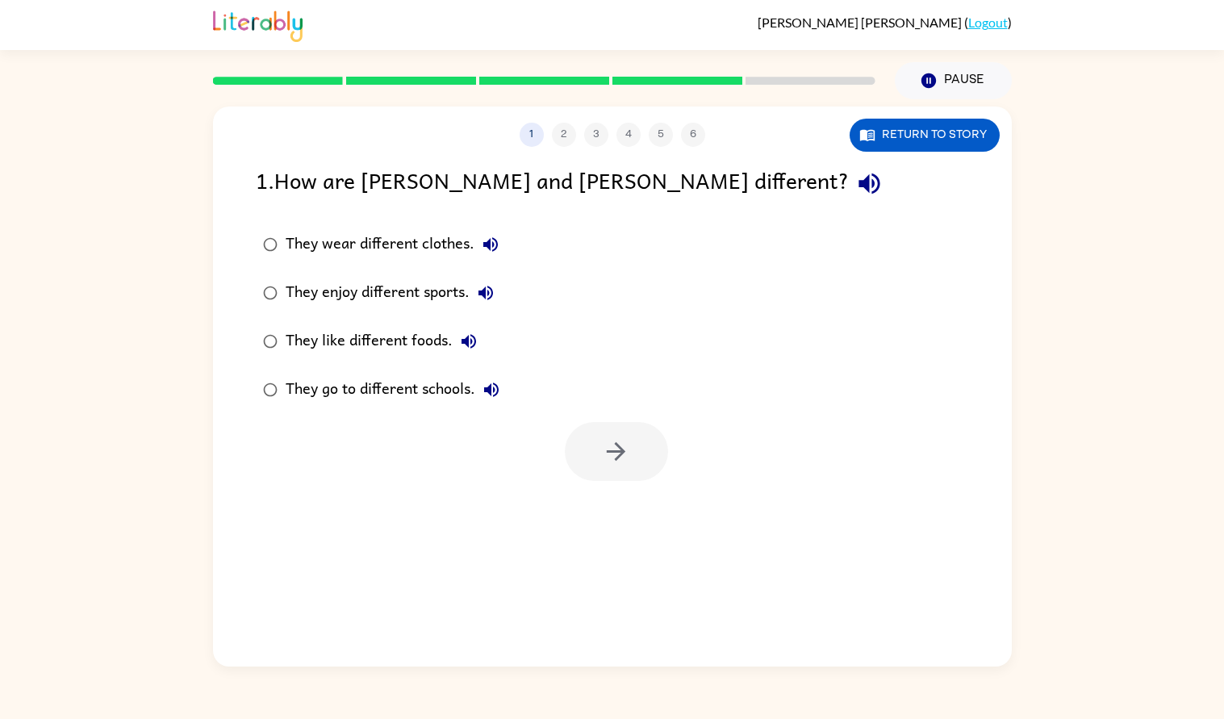
click at [304, 240] on div "They wear different clothes." at bounding box center [396, 244] width 221 height 32
click at [625, 455] on icon "button" at bounding box center [616, 451] width 28 height 28
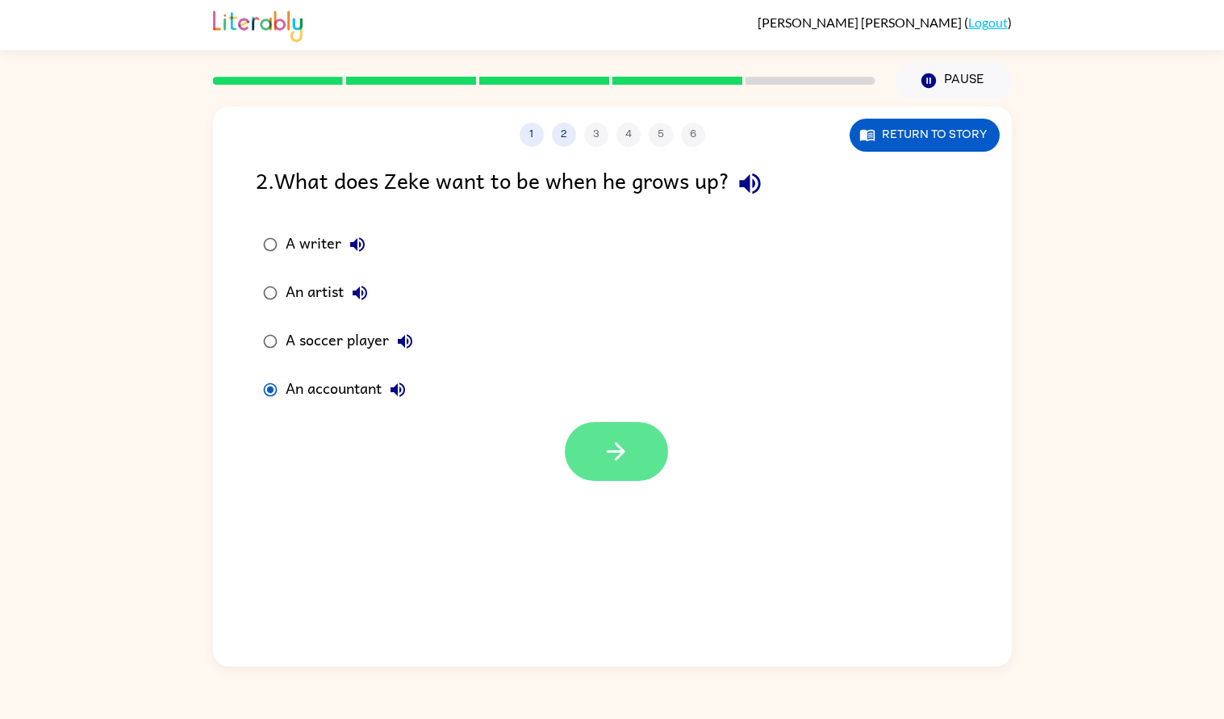
click at [612, 451] on icon "button" at bounding box center [616, 451] width 19 height 19
click at [612, 444] on icon "button" at bounding box center [616, 451] width 28 height 28
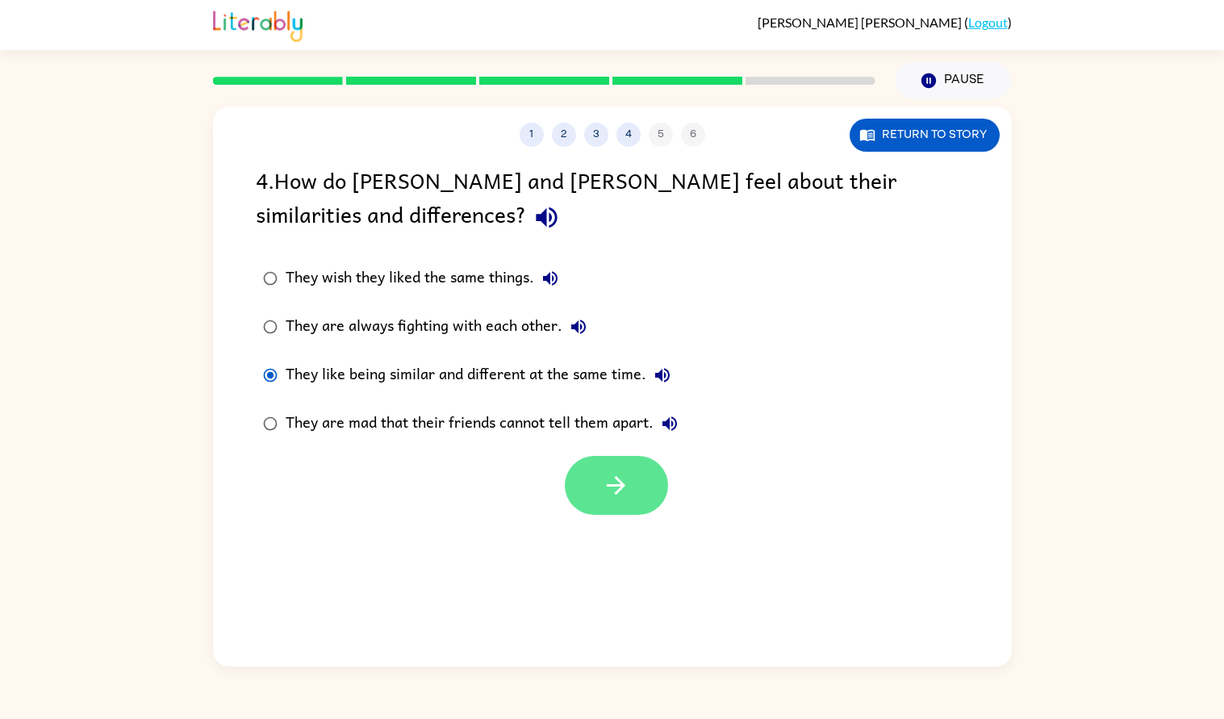
click at [635, 475] on button "button" at bounding box center [616, 485] width 103 height 59
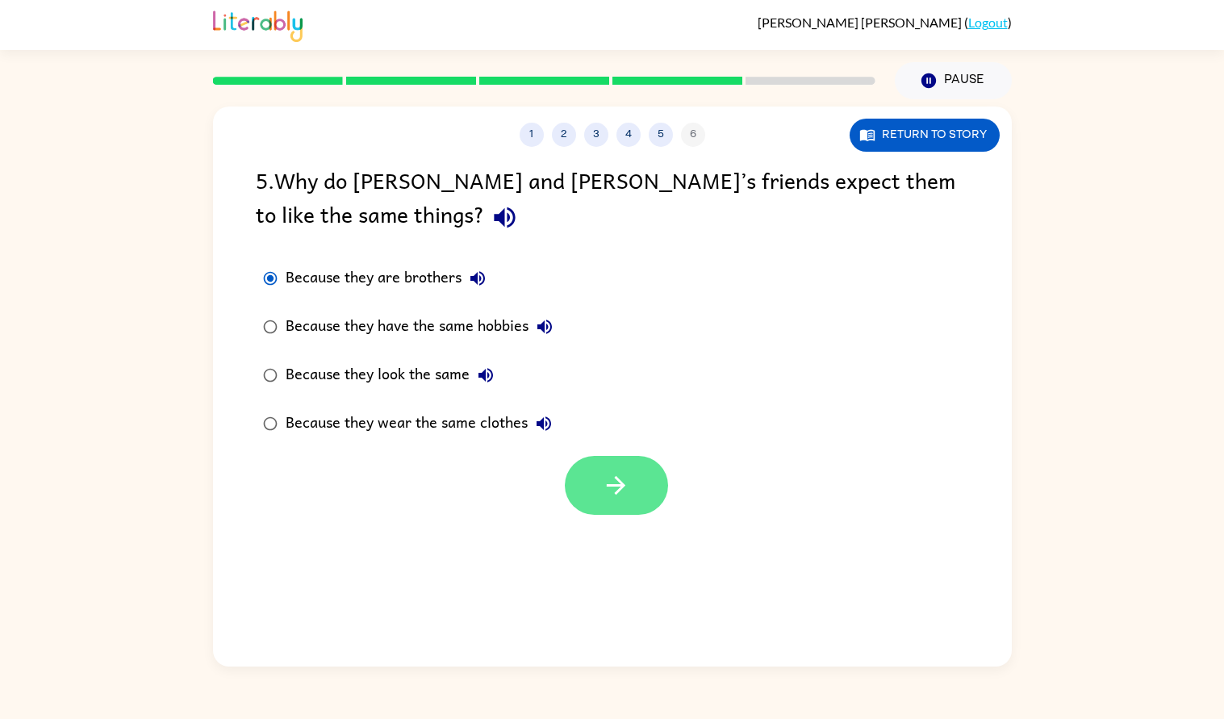
click at [598, 496] on button "button" at bounding box center [616, 485] width 103 height 59
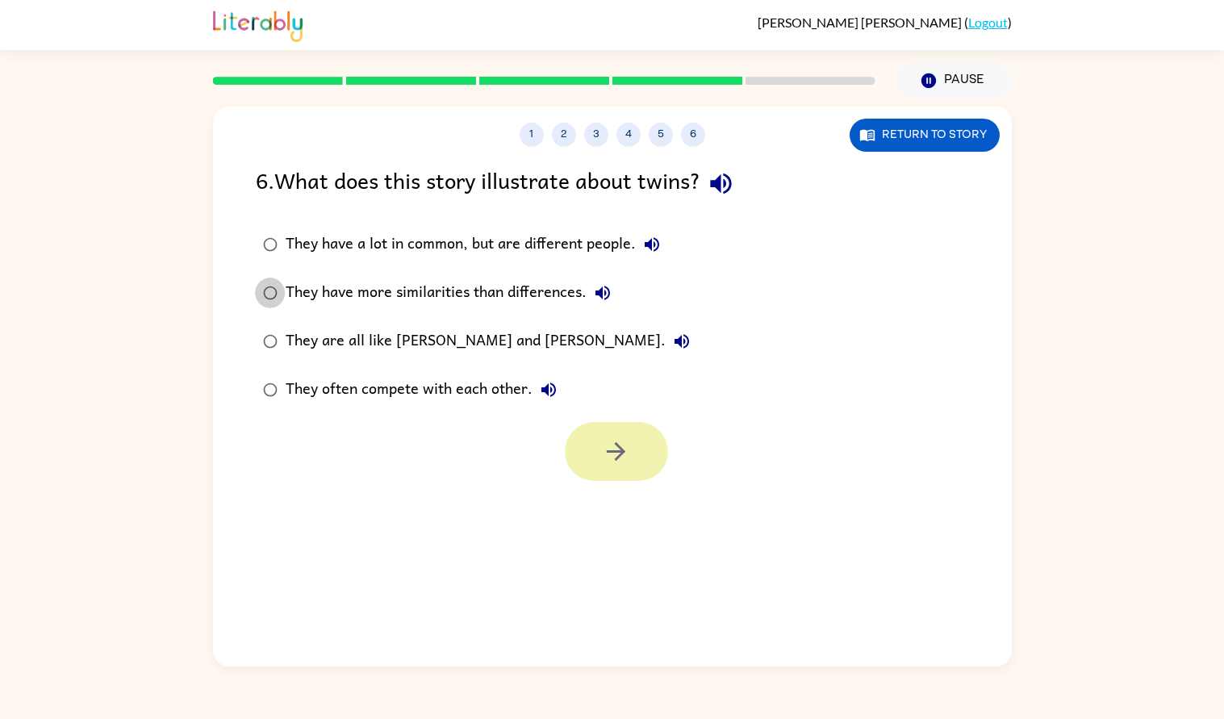
click at [600, 467] on button "button" at bounding box center [616, 451] width 103 height 59
